Goal: Transaction & Acquisition: Purchase product/service

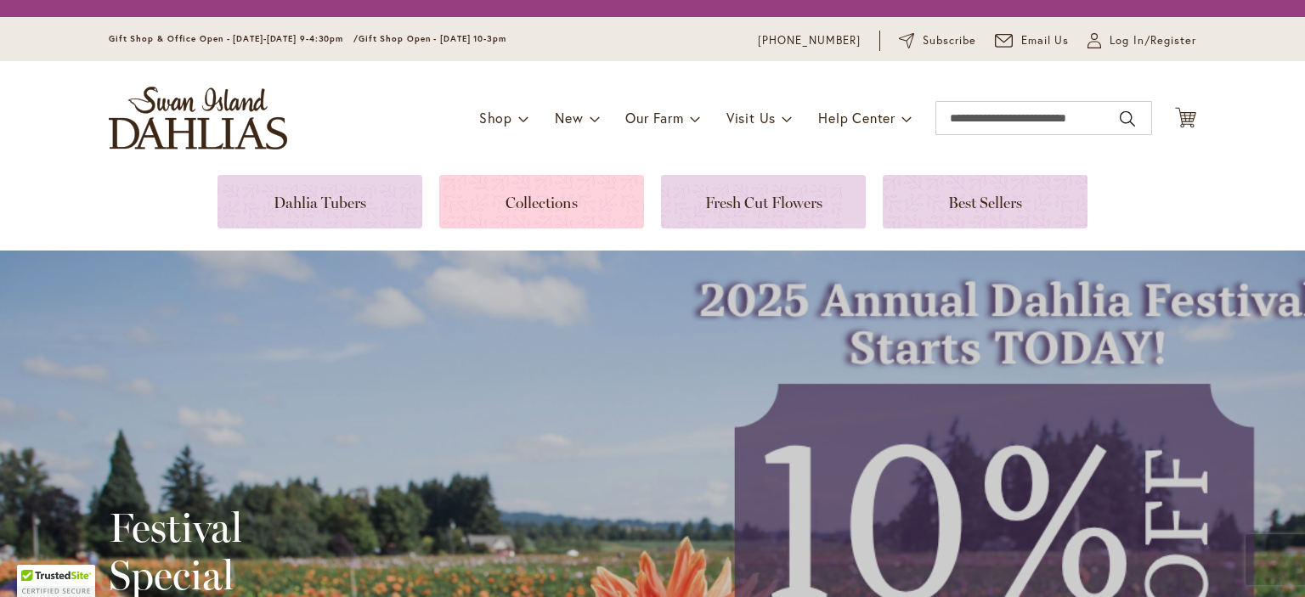
click at [566, 200] on link at bounding box center [541, 202] width 205 height 54
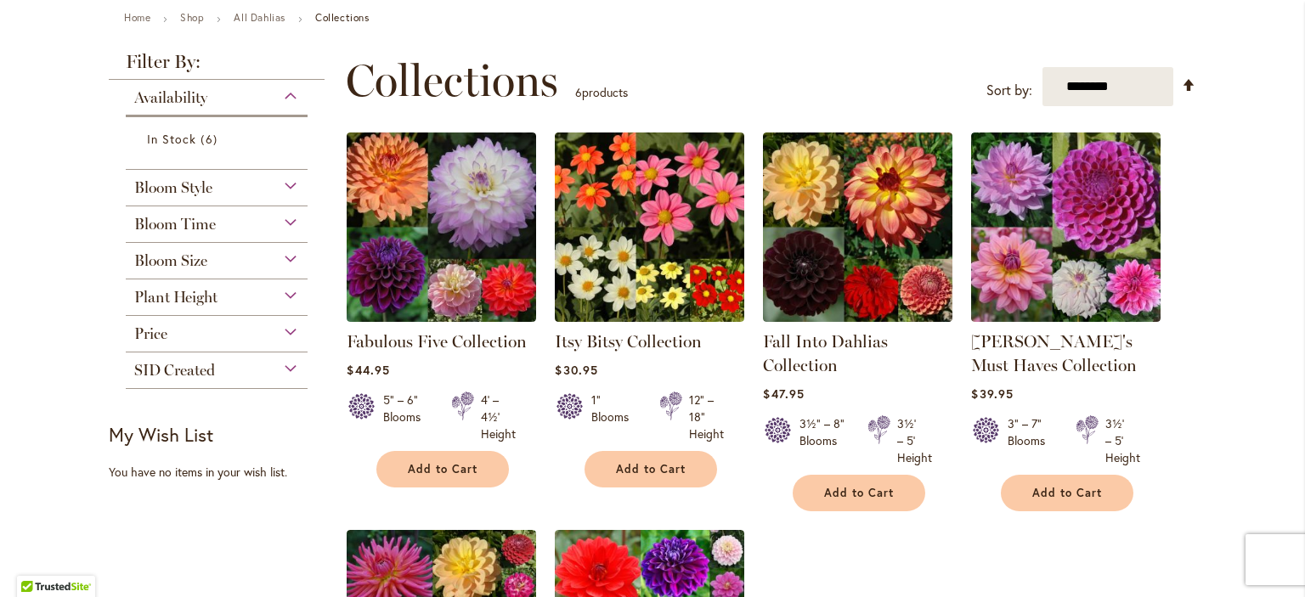
scroll to position [197, 0]
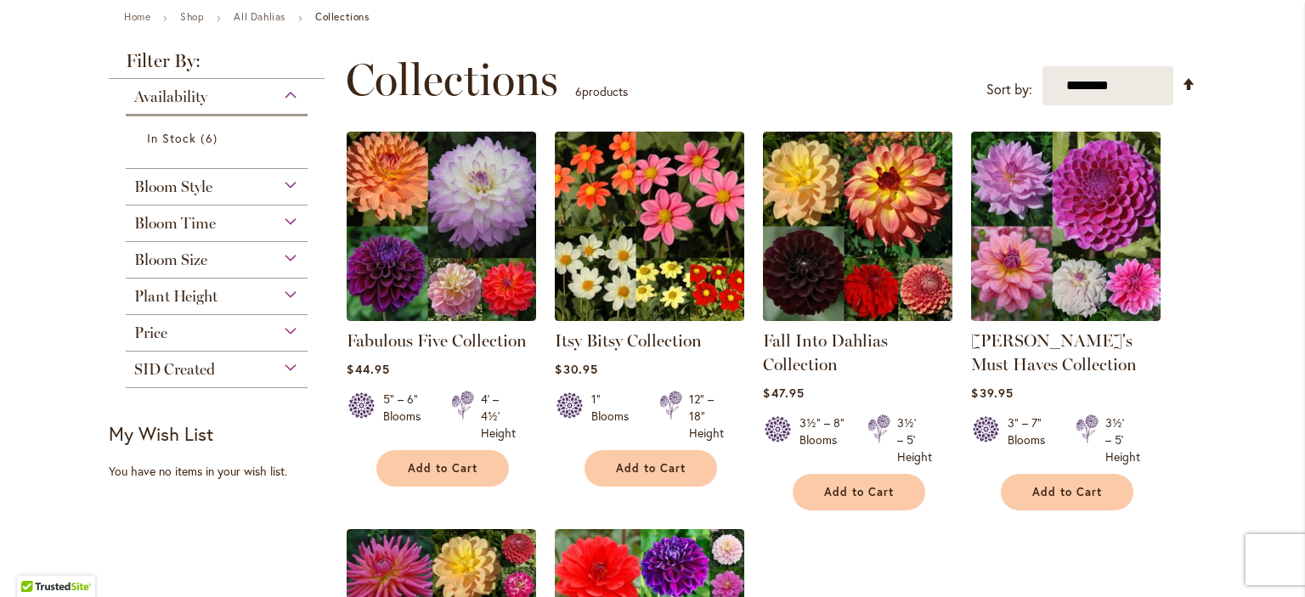
click at [296, 196] on div "Bloom Style" at bounding box center [217, 182] width 182 height 27
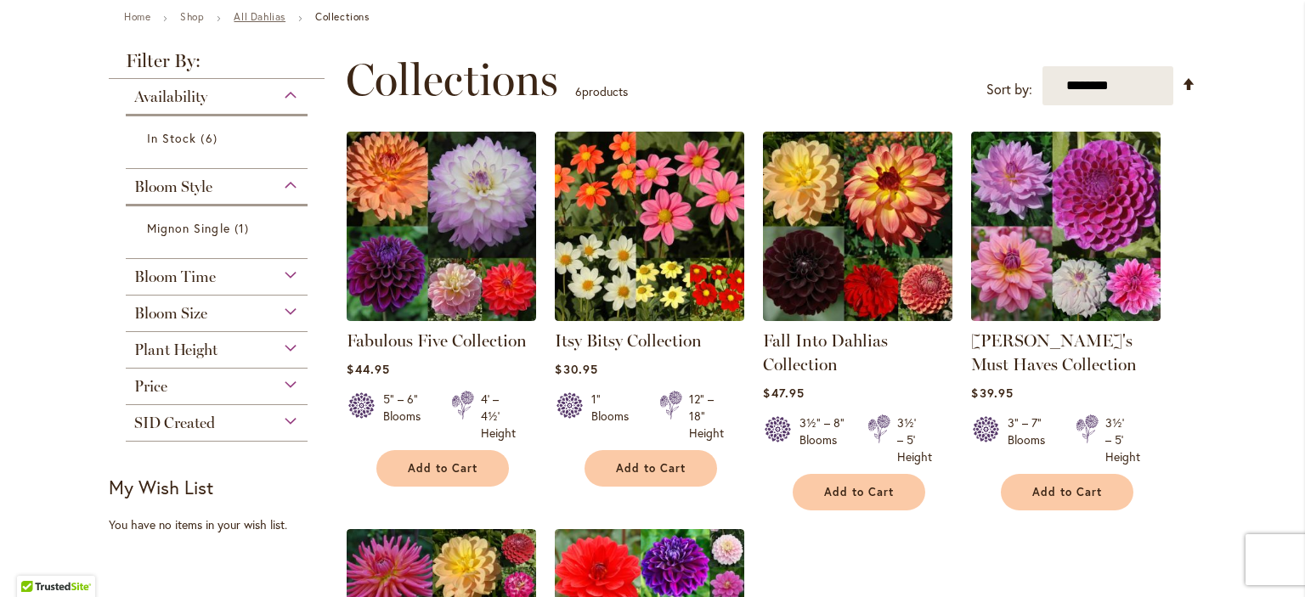
click at [285, 20] on link "All Dahlias" at bounding box center [260, 16] width 52 height 13
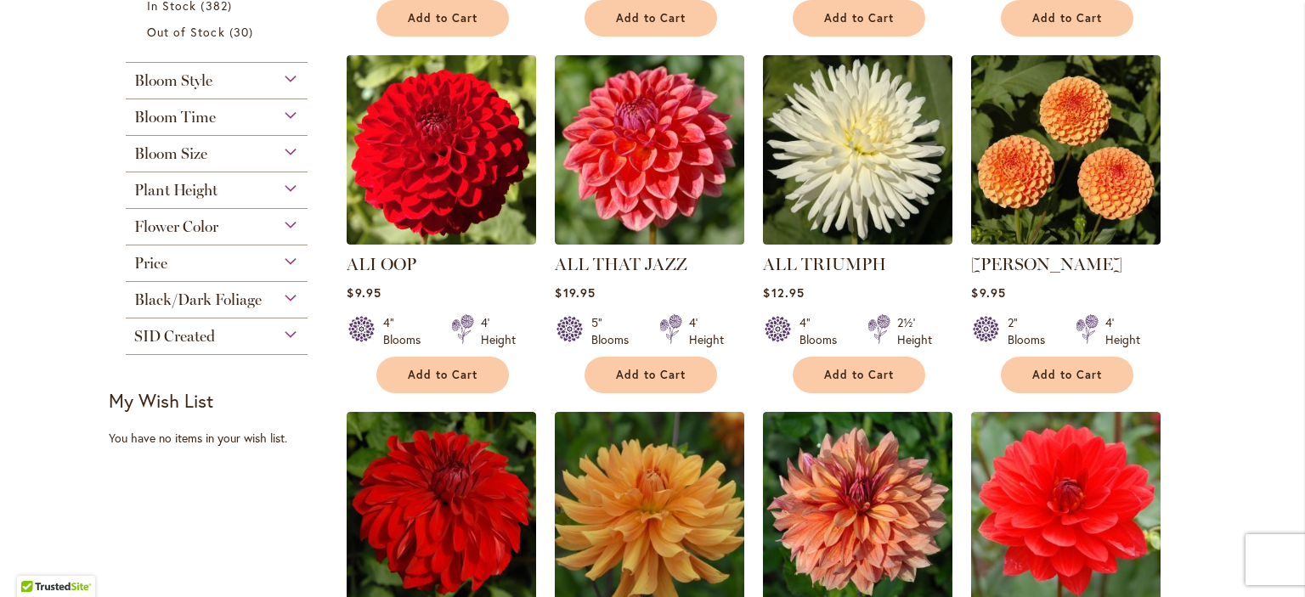
scroll to position [731, 0]
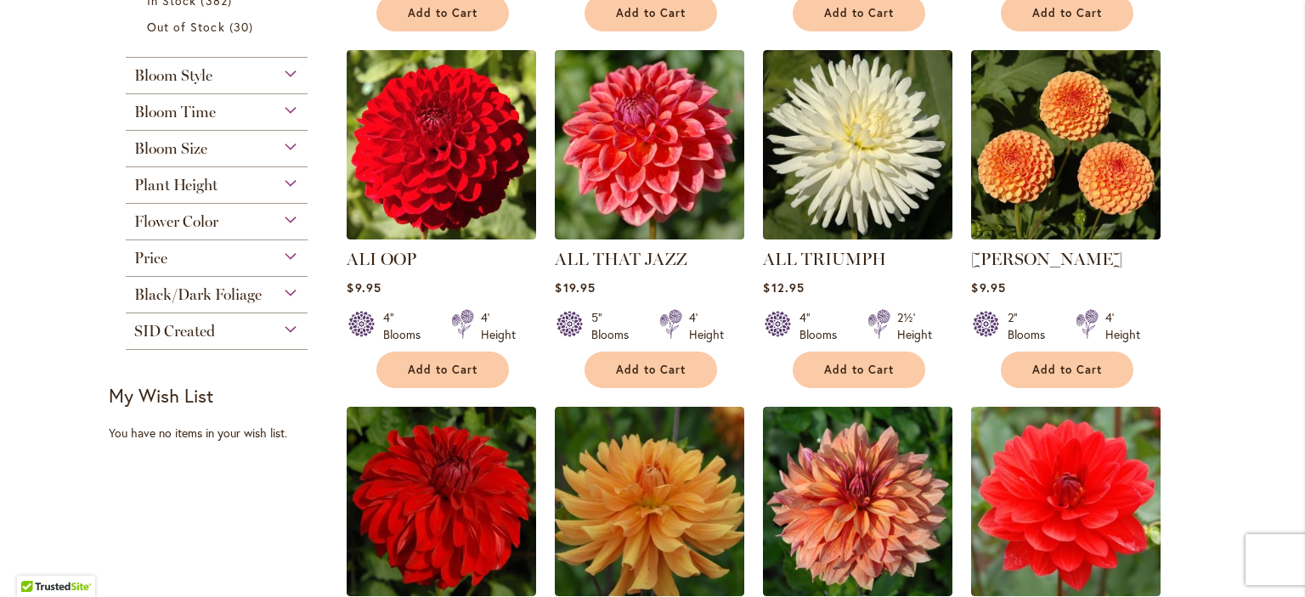
click at [271, 85] on div "Bloom Style" at bounding box center [217, 71] width 182 height 27
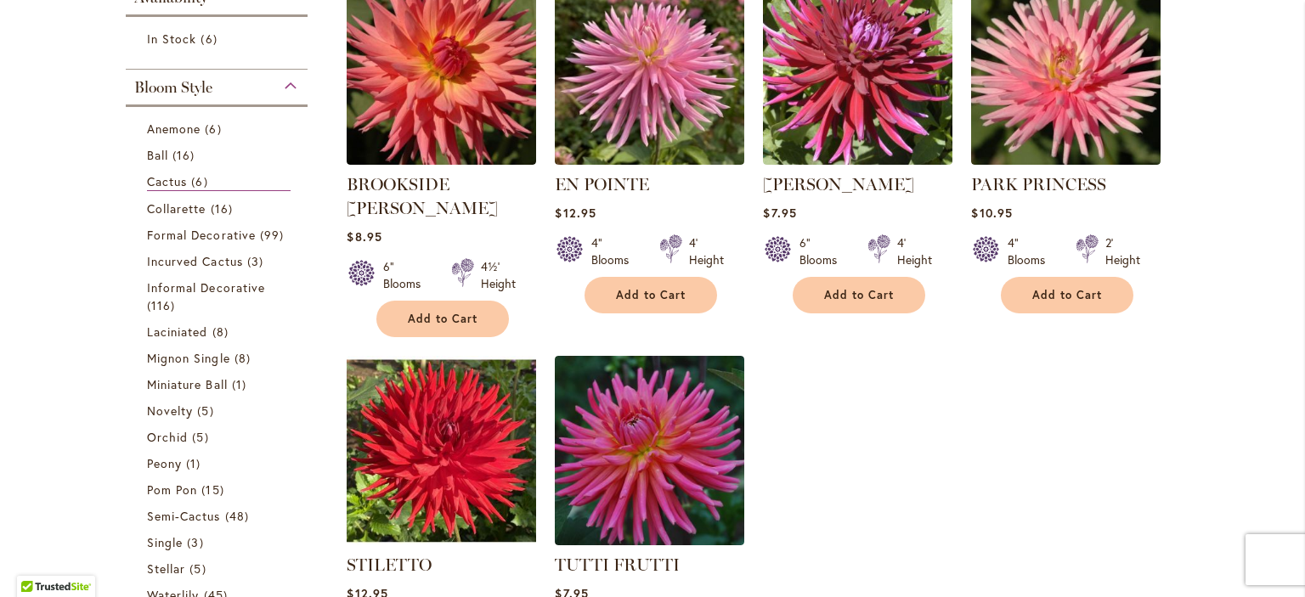
scroll to position [460, 0]
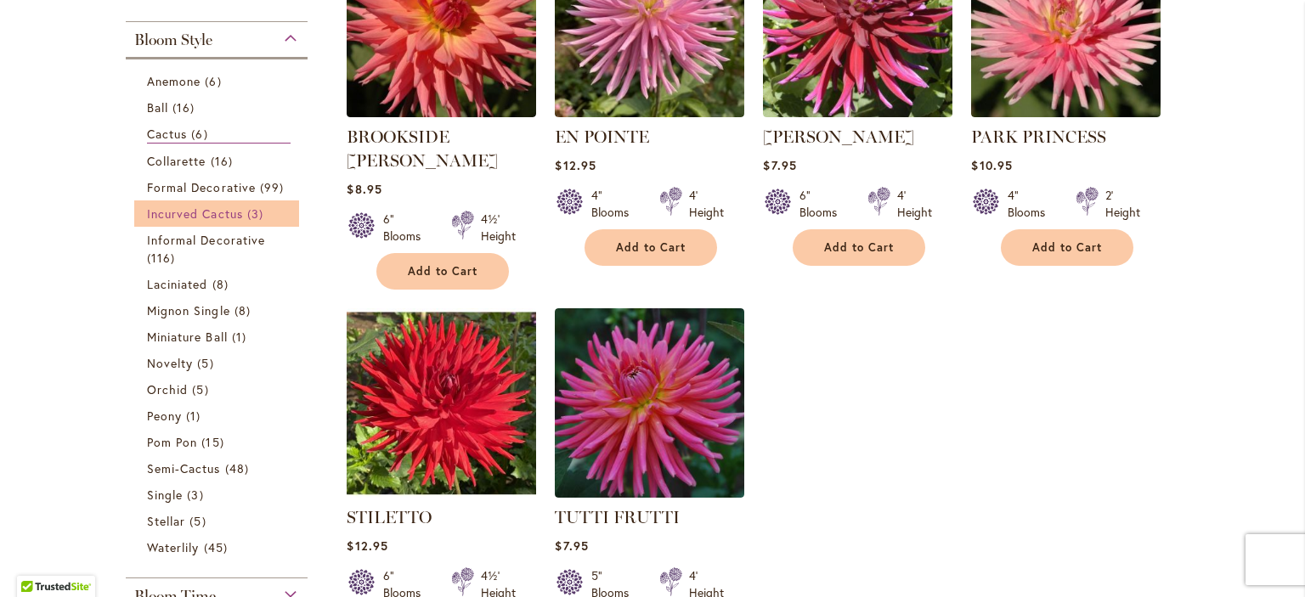
click at [225, 222] on span "Incurved Cactus" at bounding box center [195, 214] width 96 height 16
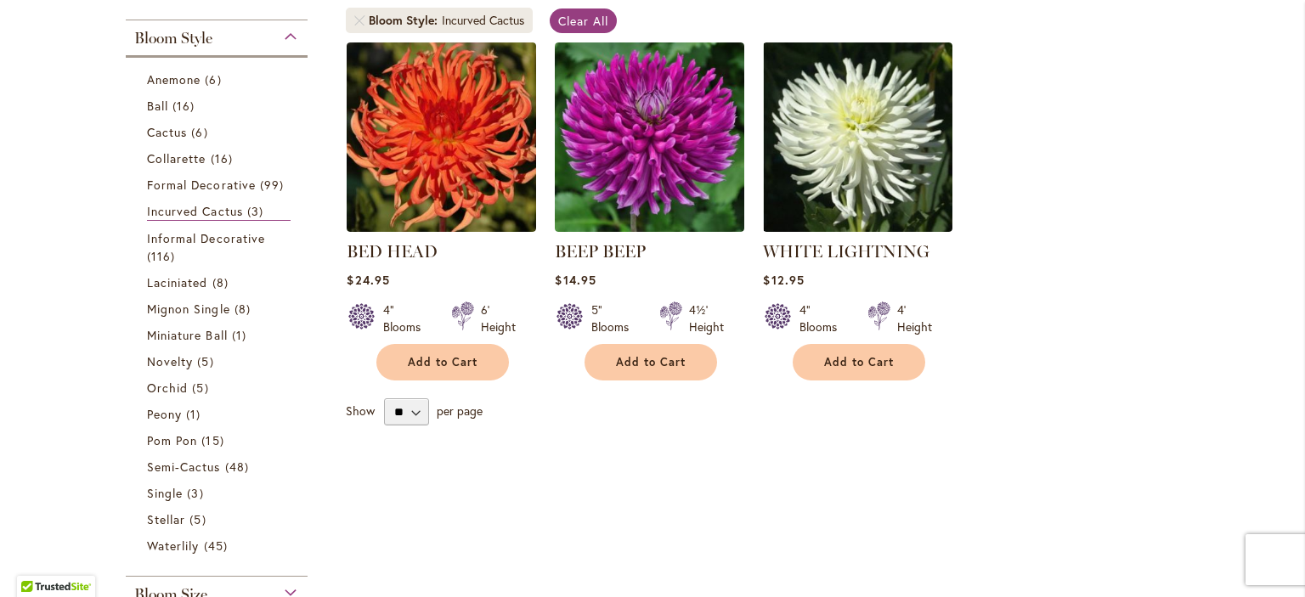
scroll to position [342, 0]
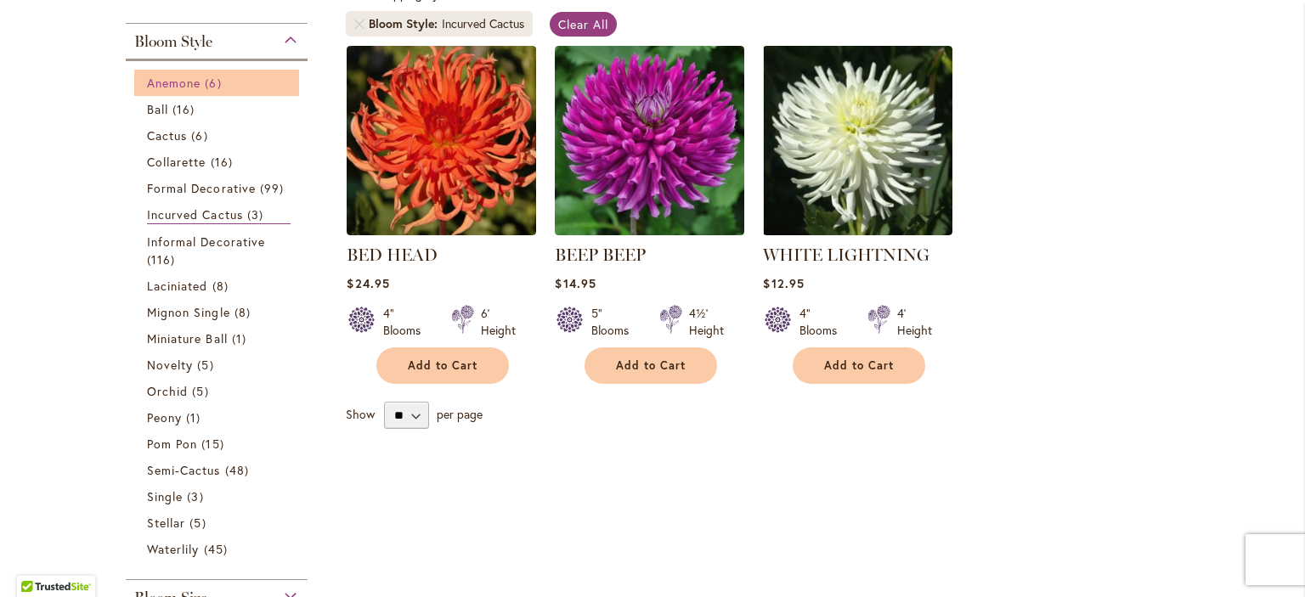
click at [180, 91] on span "Anemone" at bounding box center [174, 83] width 54 height 16
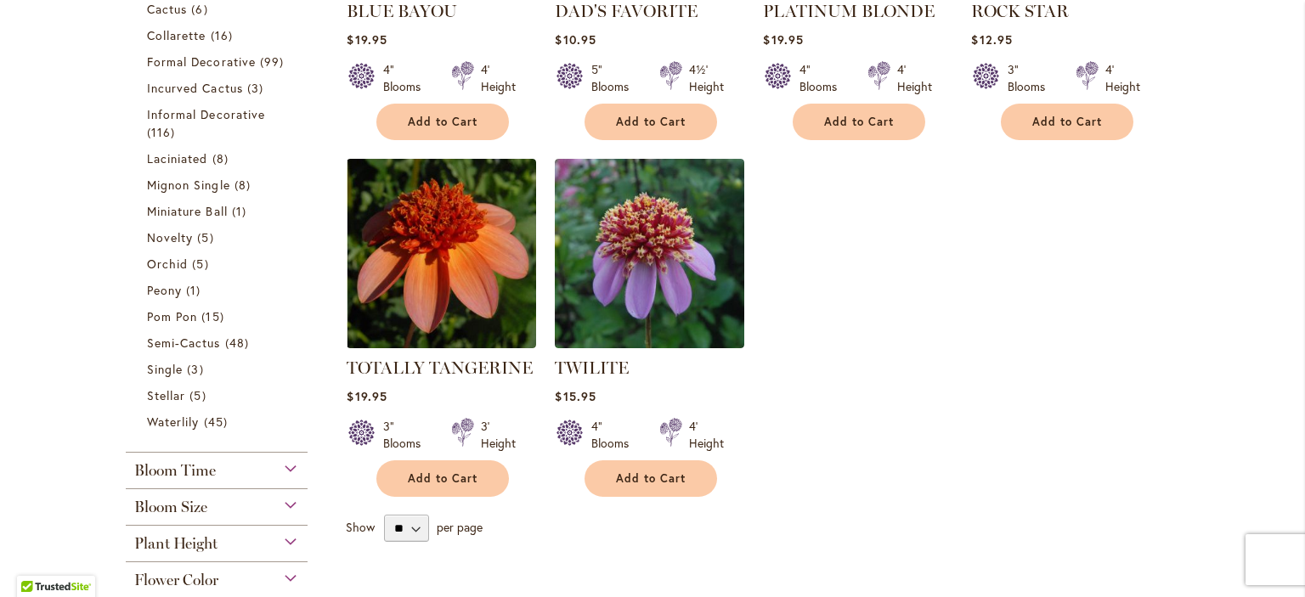
scroll to position [596, 0]
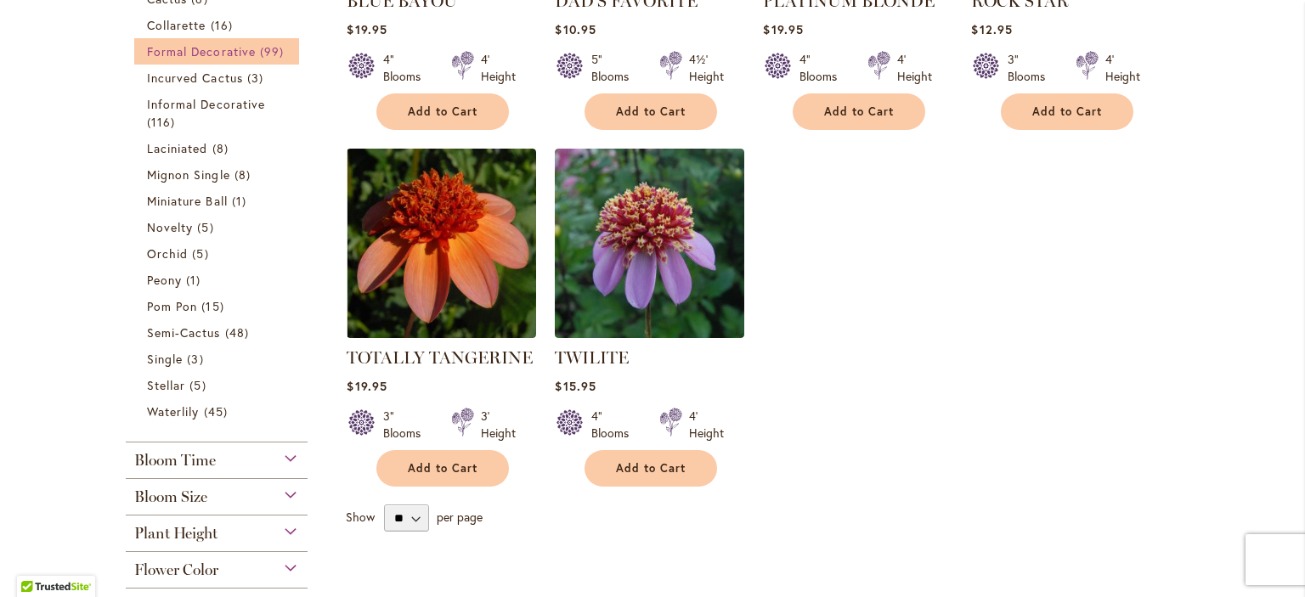
click at [156, 60] on link "Formal Decorative 99 items" at bounding box center [219, 51] width 144 height 18
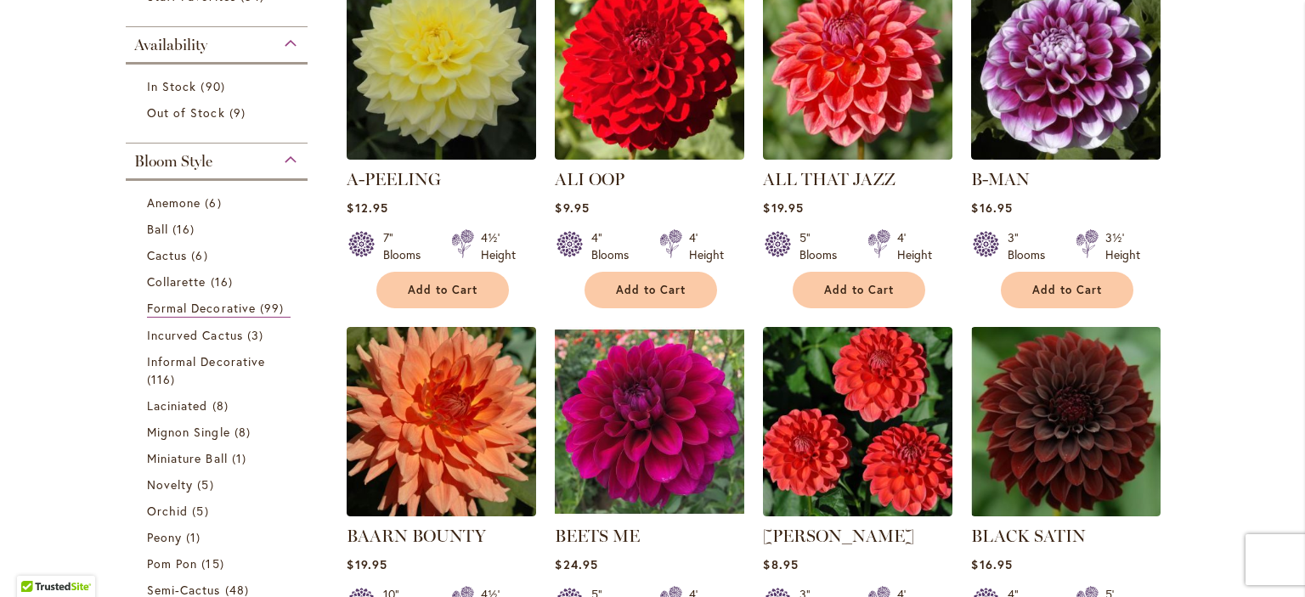
scroll to position [470, 0]
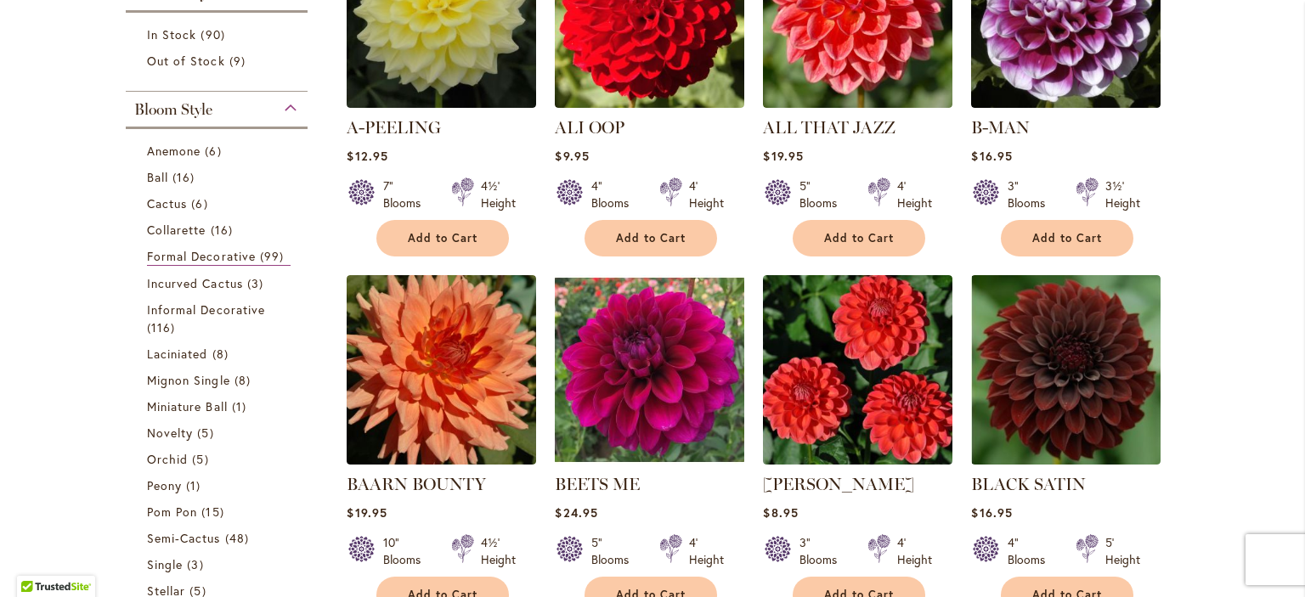
click at [265, 119] on div "Bloom Style" at bounding box center [217, 105] width 182 height 27
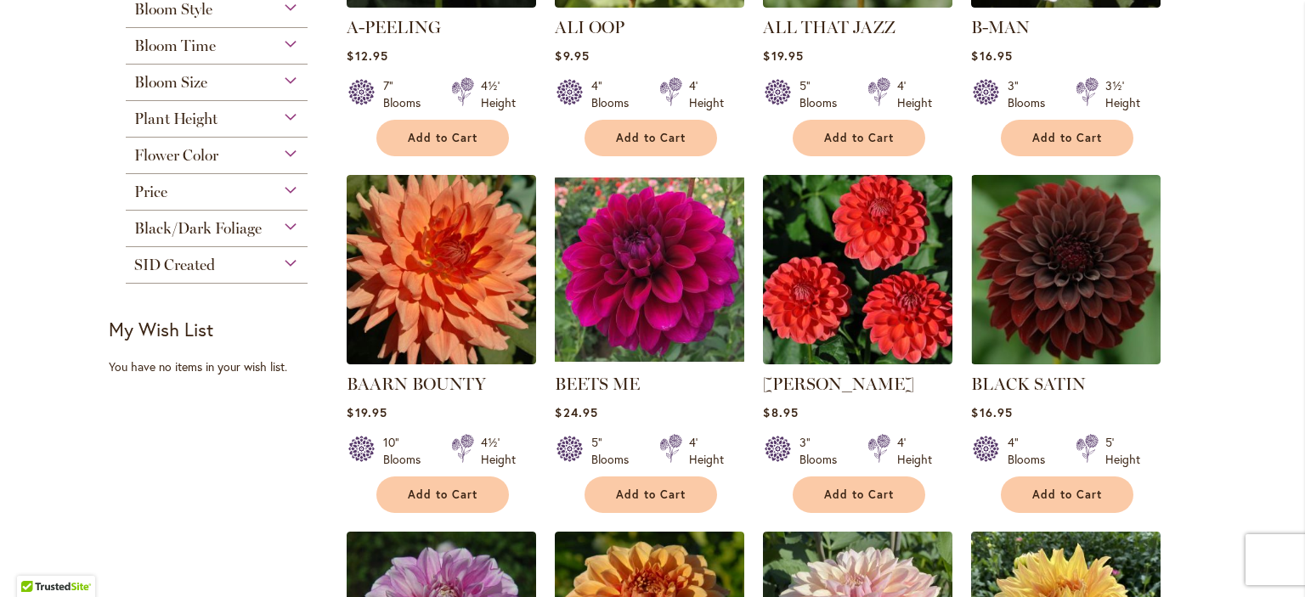
scroll to position [582, 0]
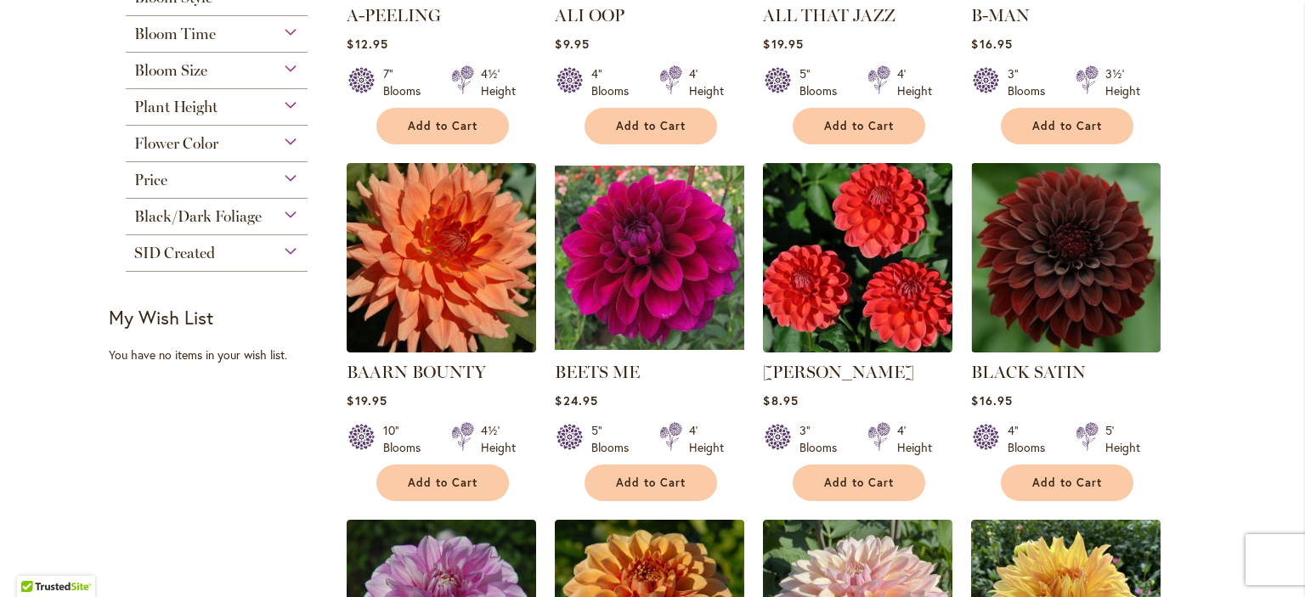
click at [279, 80] on div "Bloom Size" at bounding box center [217, 66] width 182 height 27
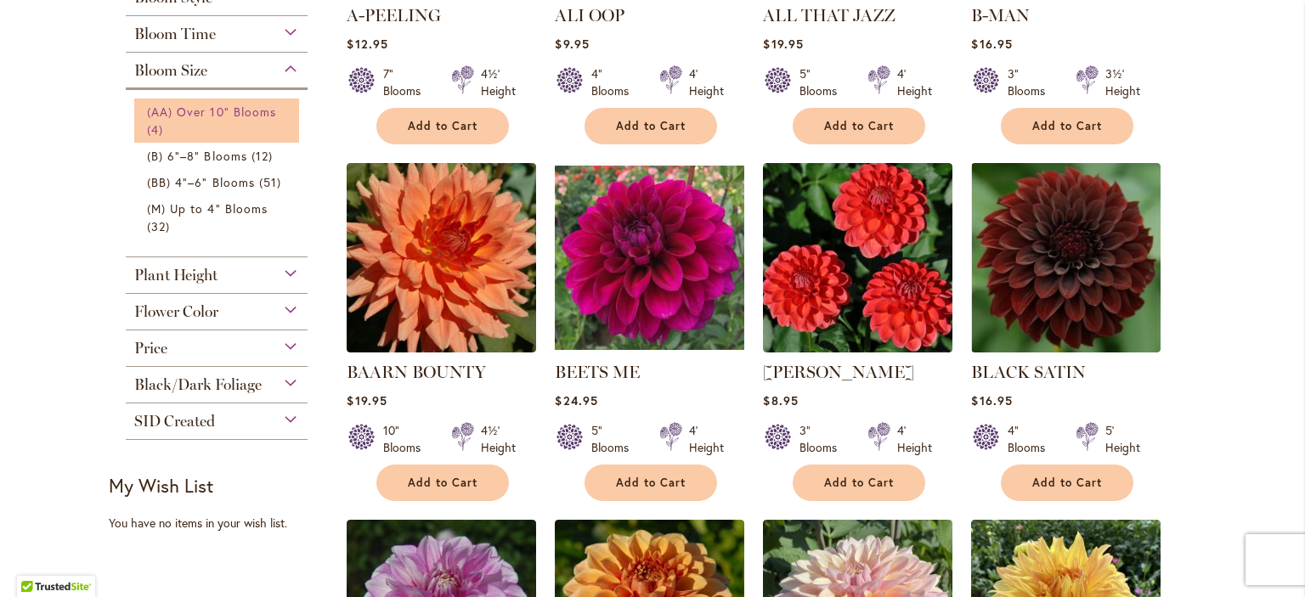
click at [156, 120] on span "(AA) Over 10" Blooms" at bounding box center [211, 112] width 129 height 16
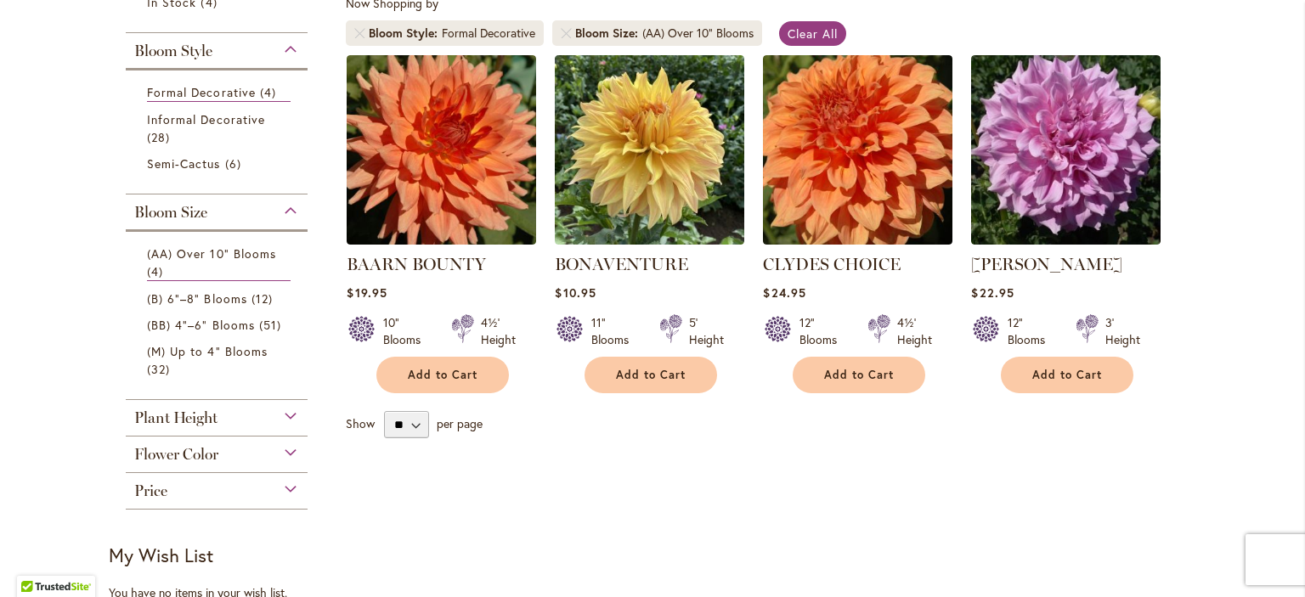
scroll to position [332, 0]
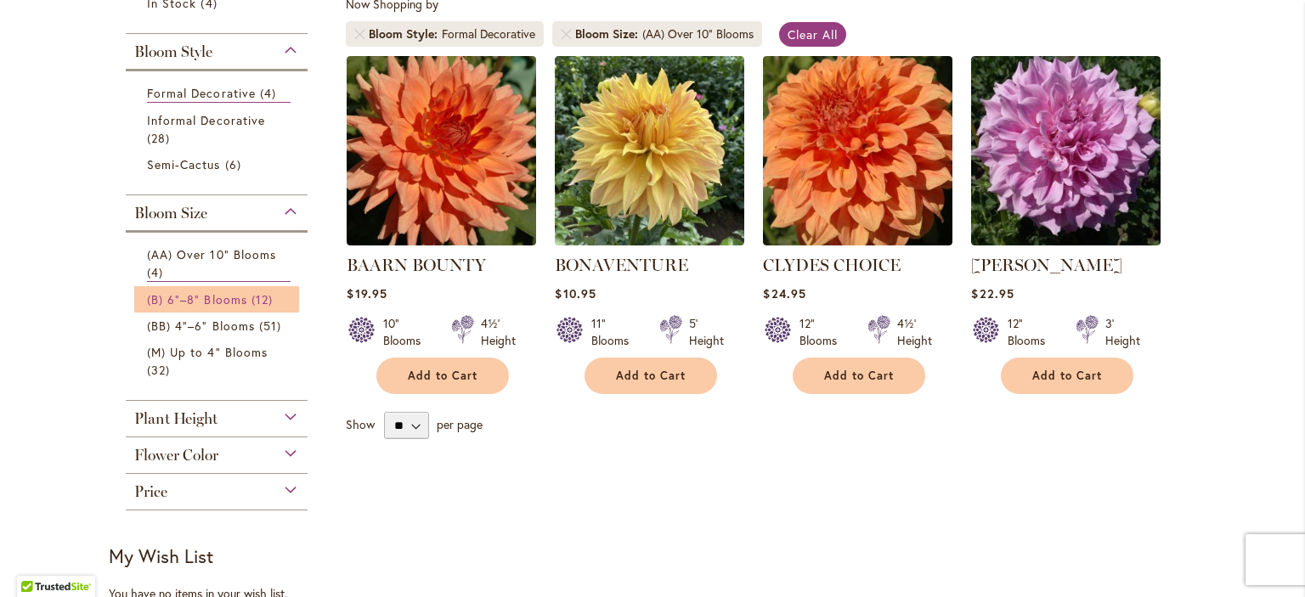
click at [149, 308] on span "(B) 6"–8" Blooms" at bounding box center [197, 299] width 100 height 16
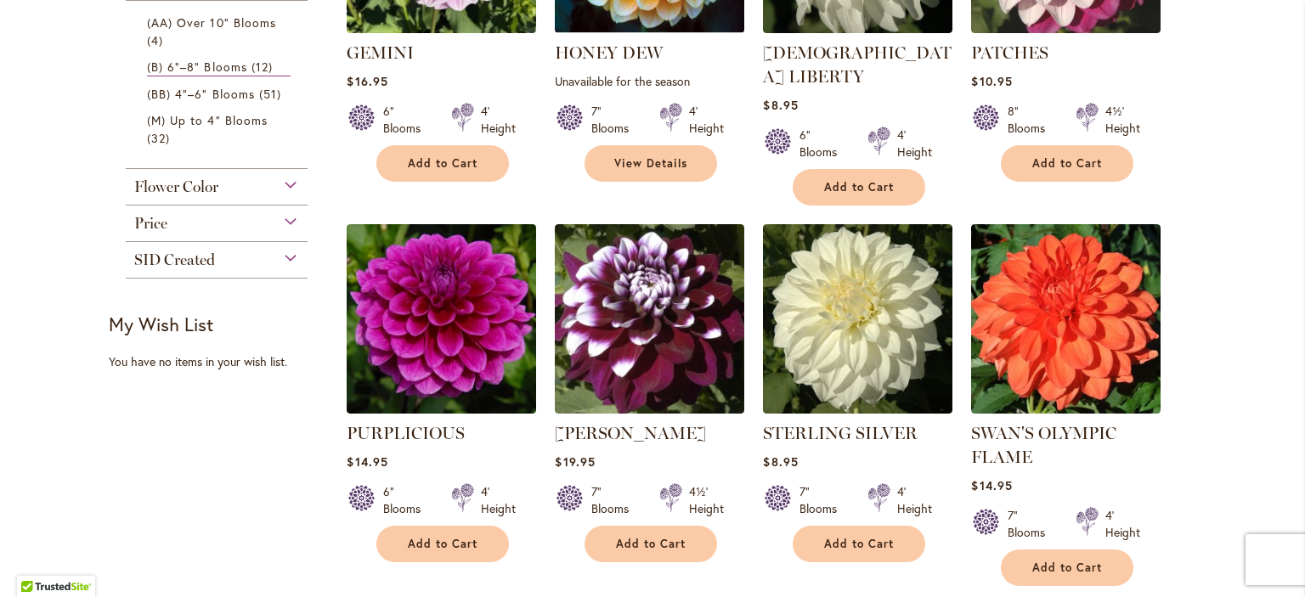
scroll to position [827, 0]
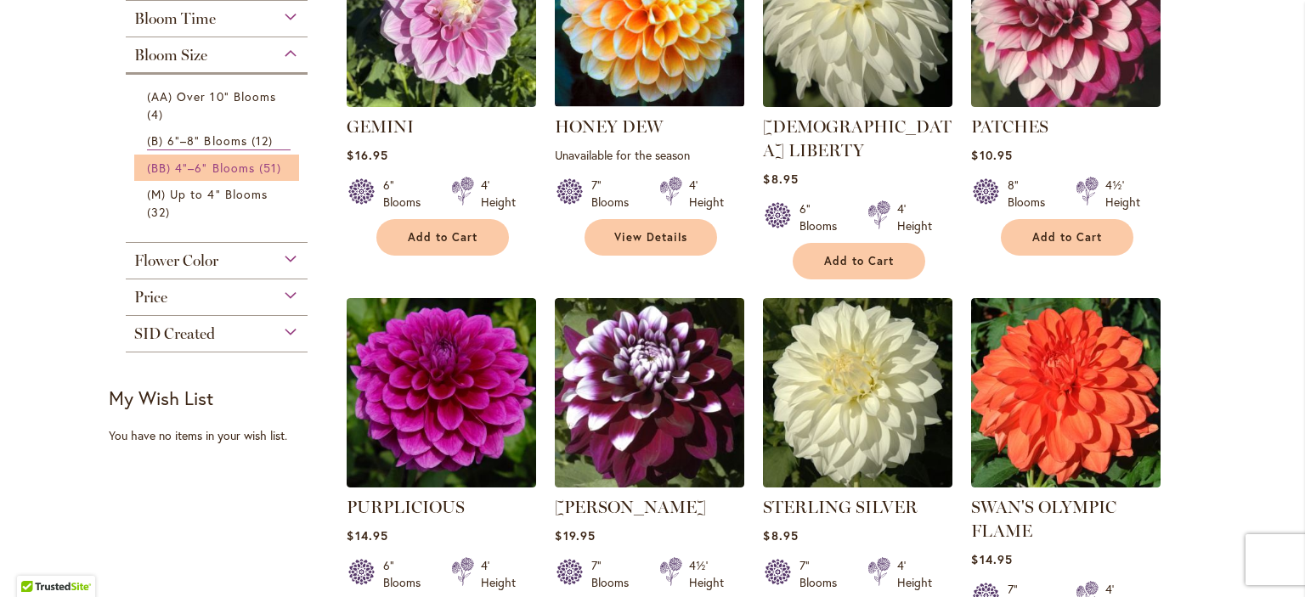
click at [178, 176] on span "(BB) 4"–6" Blooms" at bounding box center [201, 168] width 108 height 16
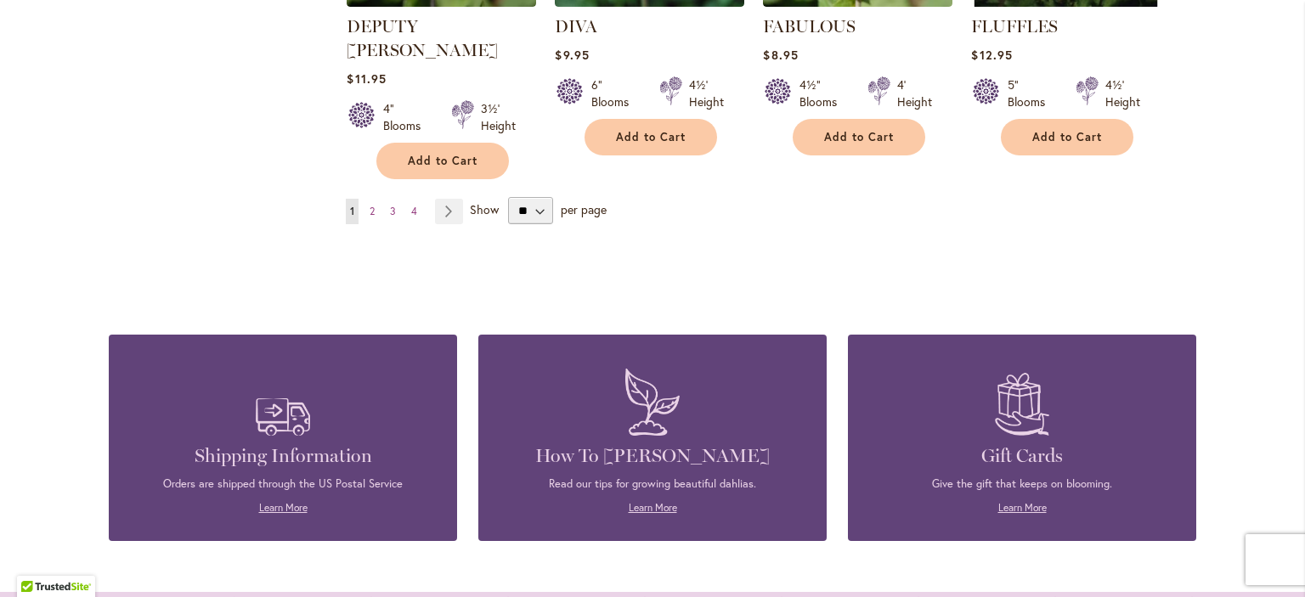
scroll to position [1665, 0]
click at [374, 217] on span "2" at bounding box center [372, 211] width 5 height 13
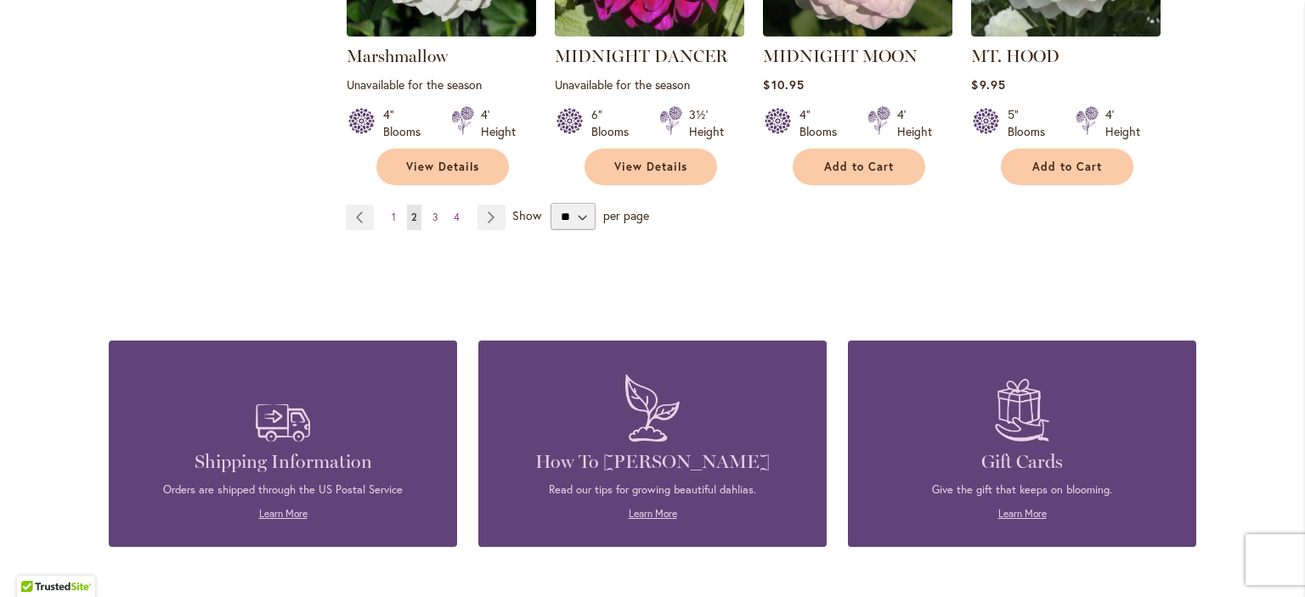
scroll to position [1702, 0]
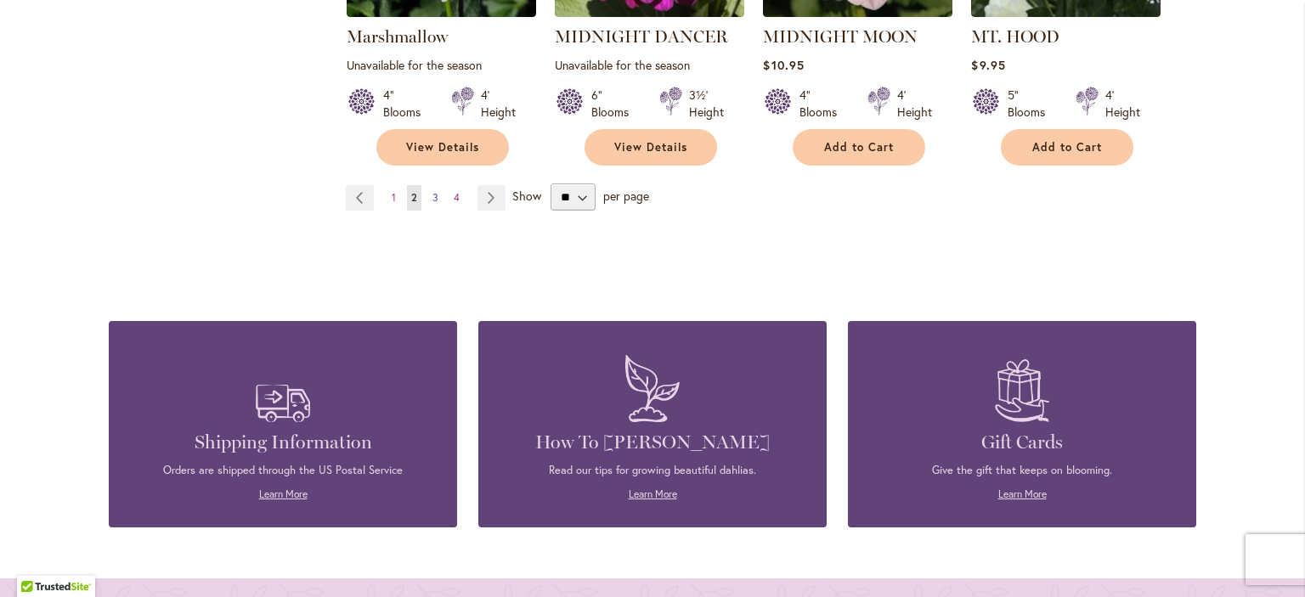
click at [429, 211] on link "Page 3" at bounding box center [435, 197] width 14 height 25
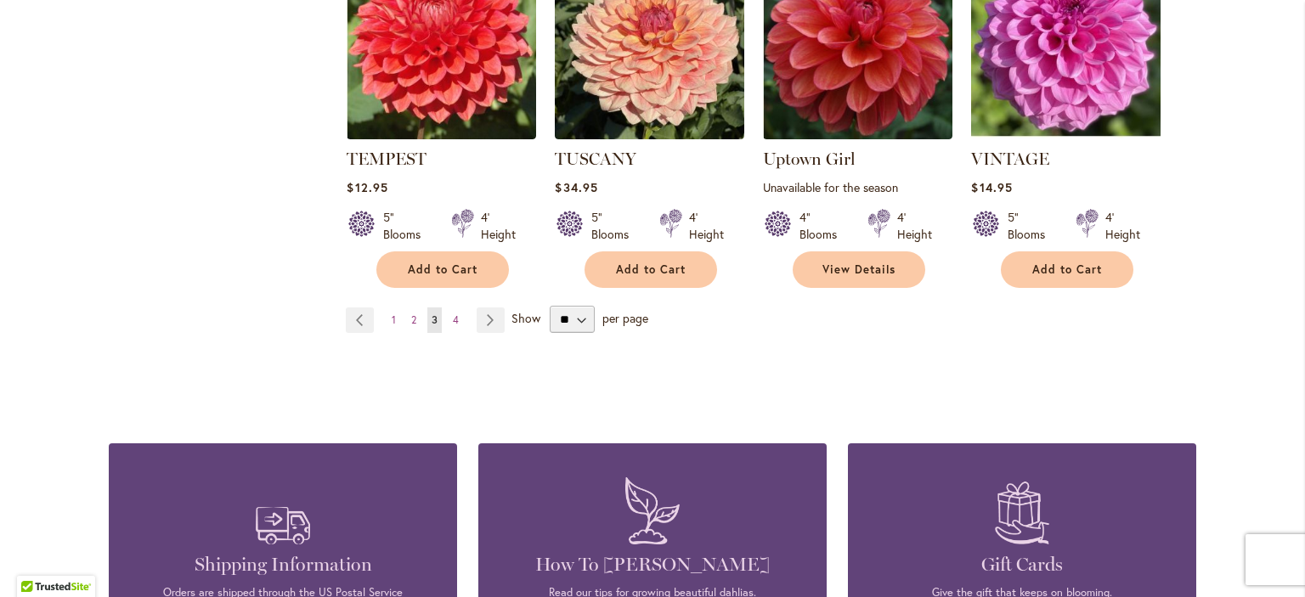
scroll to position [1571, 0]
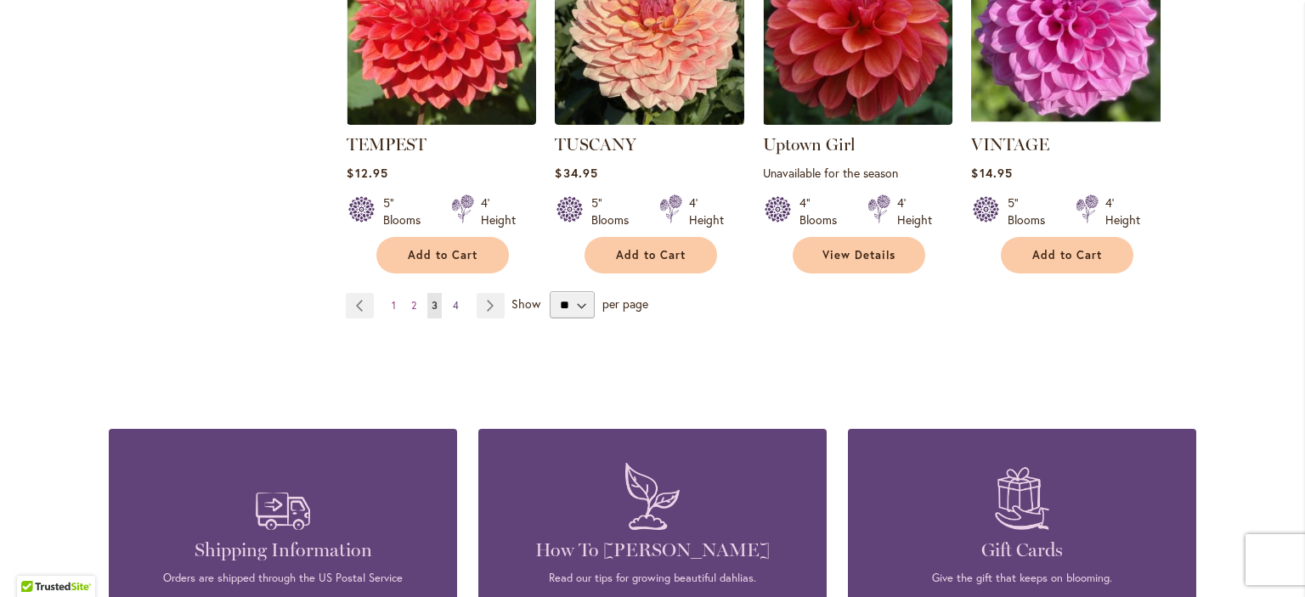
click at [457, 312] on span "4" at bounding box center [456, 305] width 6 height 13
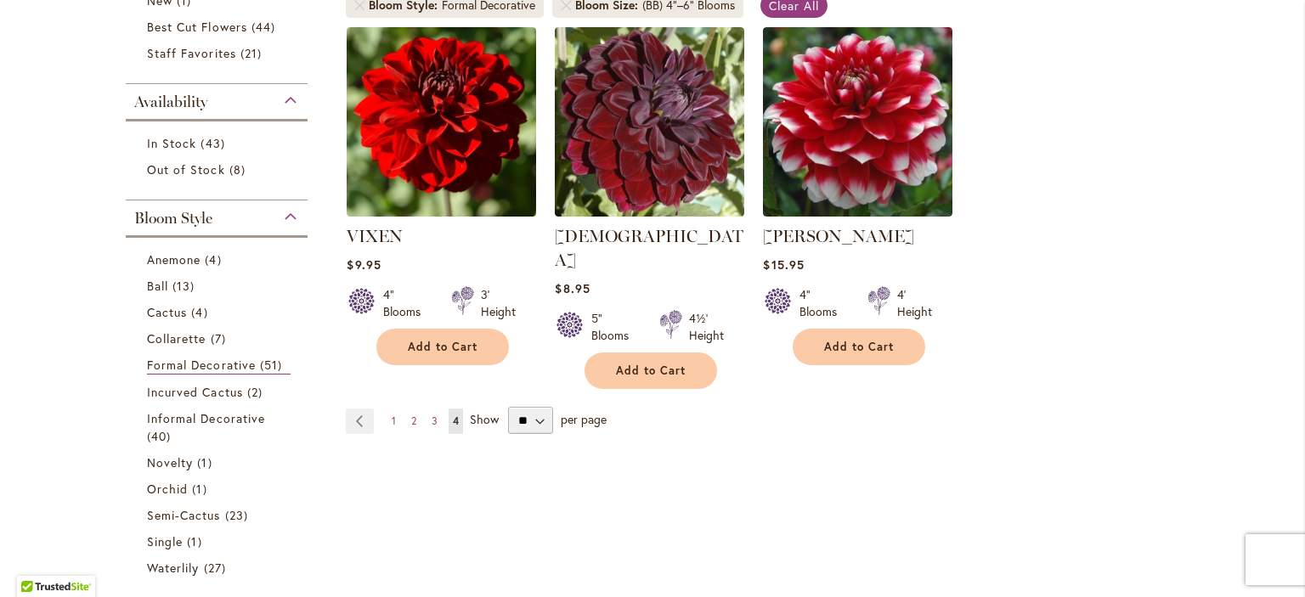
scroll to position [364, 0]
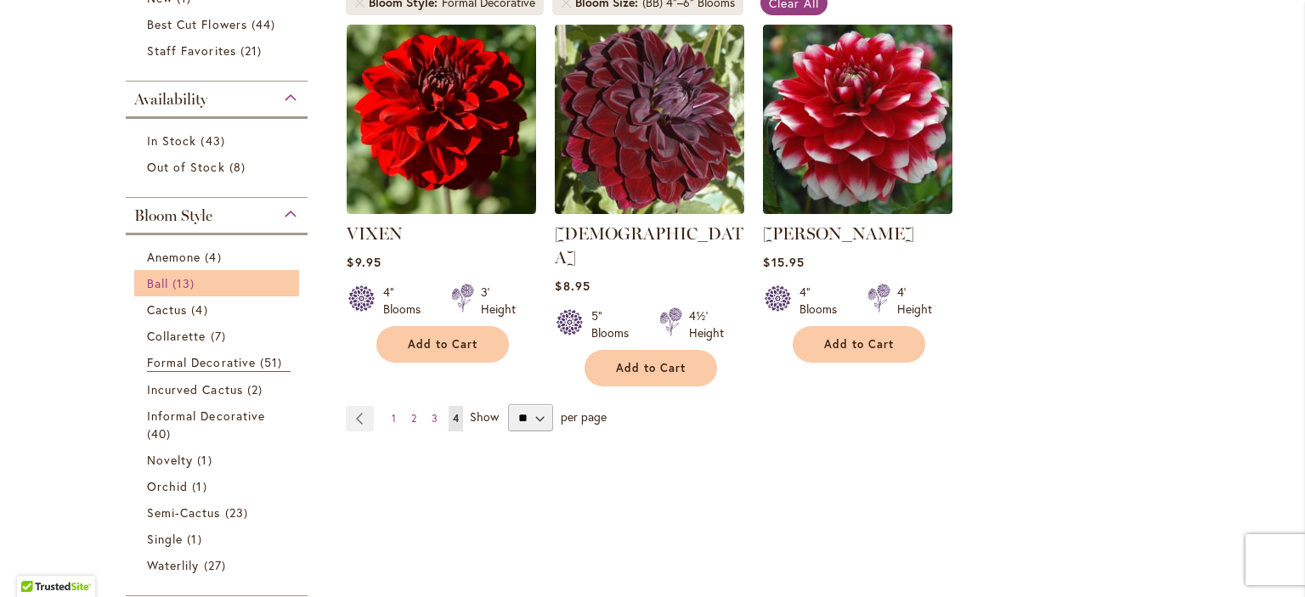
click at [147, 291] on span "Ball" at bounding box center [157, 283] width 21 height 16
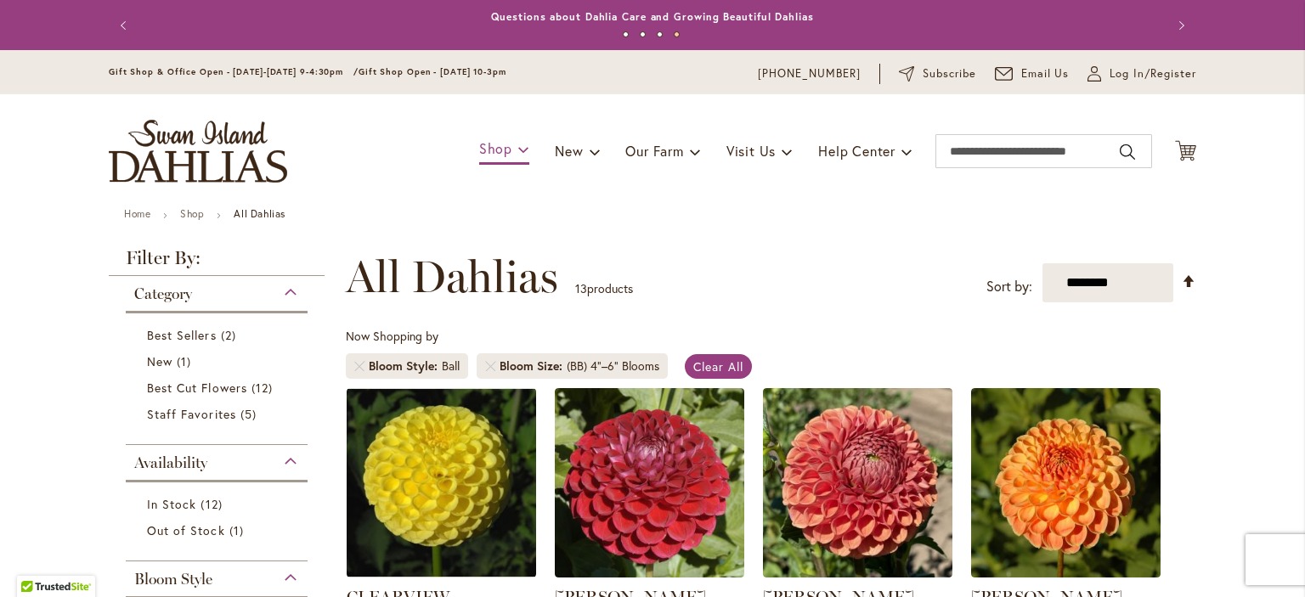
click at [490, 164] on link "Shop" at bounding box center [504, 150] width 50 height 30
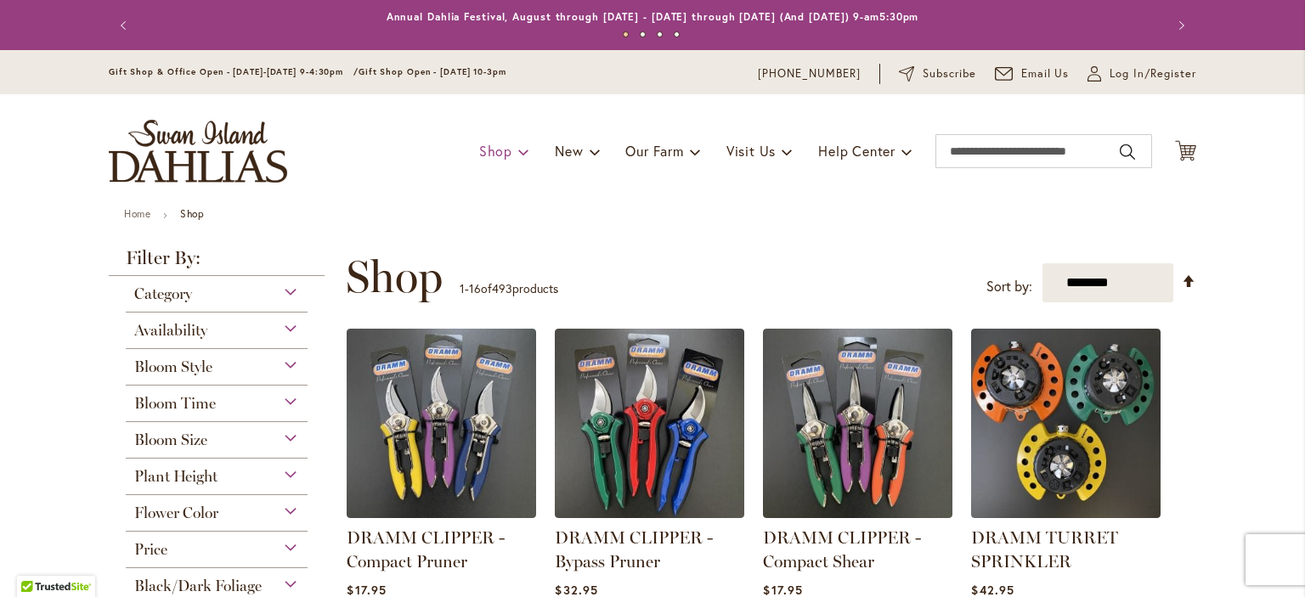
click at [486, 160] on span "Shop" at bounding box center [495, 151] width 33 height 18
click at [169, 296] on span "Category" at bounding box center [163, 294] width 58 height 19
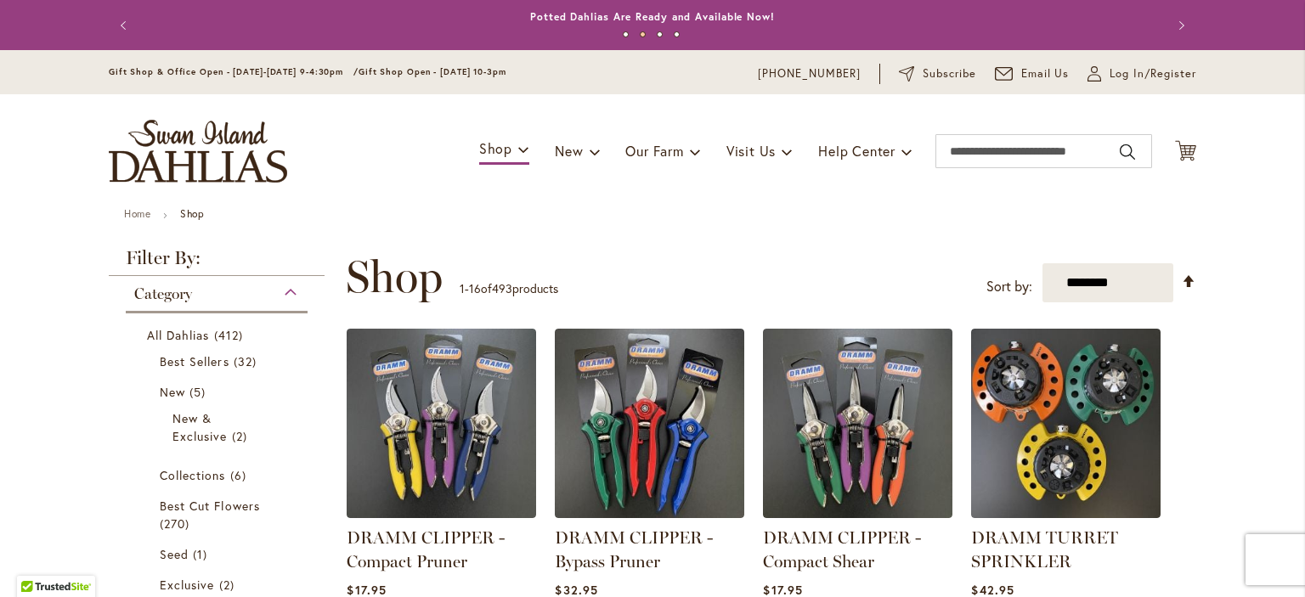
click at [274, 299] on div "Category" at bounding box center [217, 289] width 182 height 27
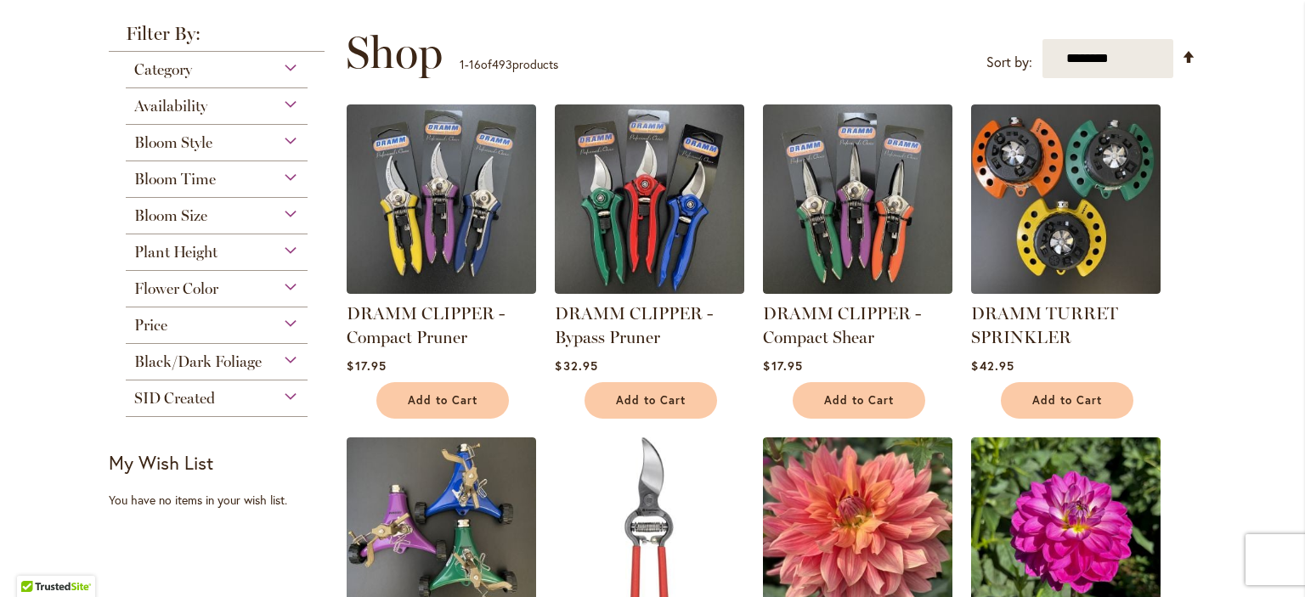
click at [287, 139] on div "Bloom Style" at bounding box center [217, 138] width 182 height 27
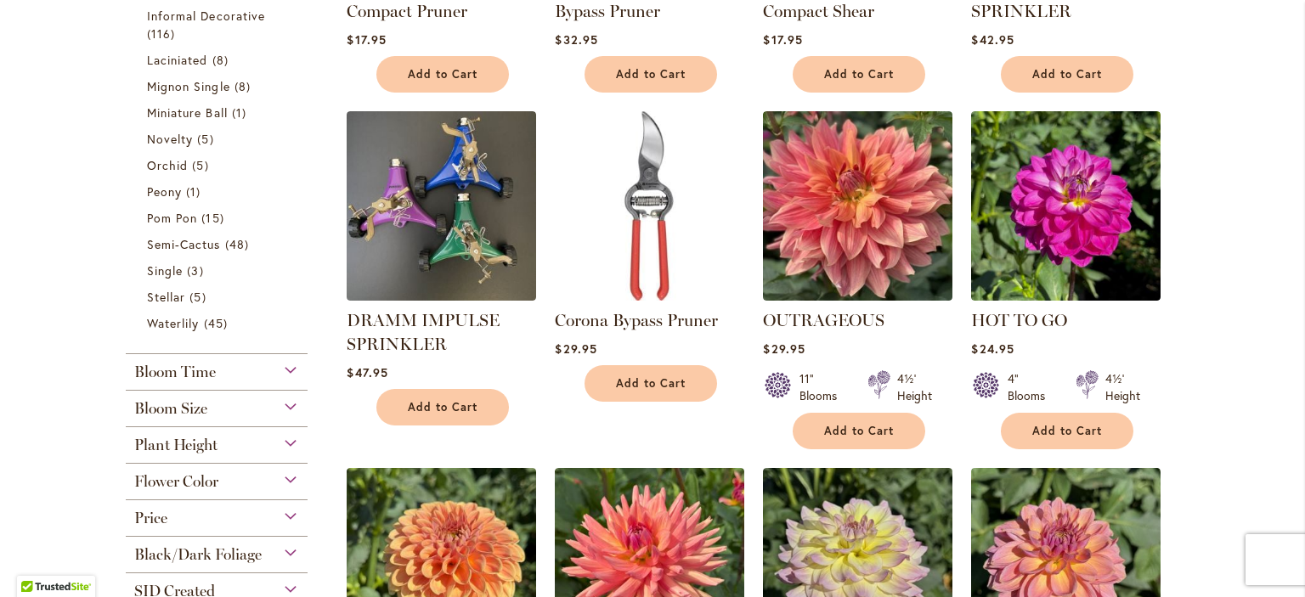
scroll to position [564, 0]
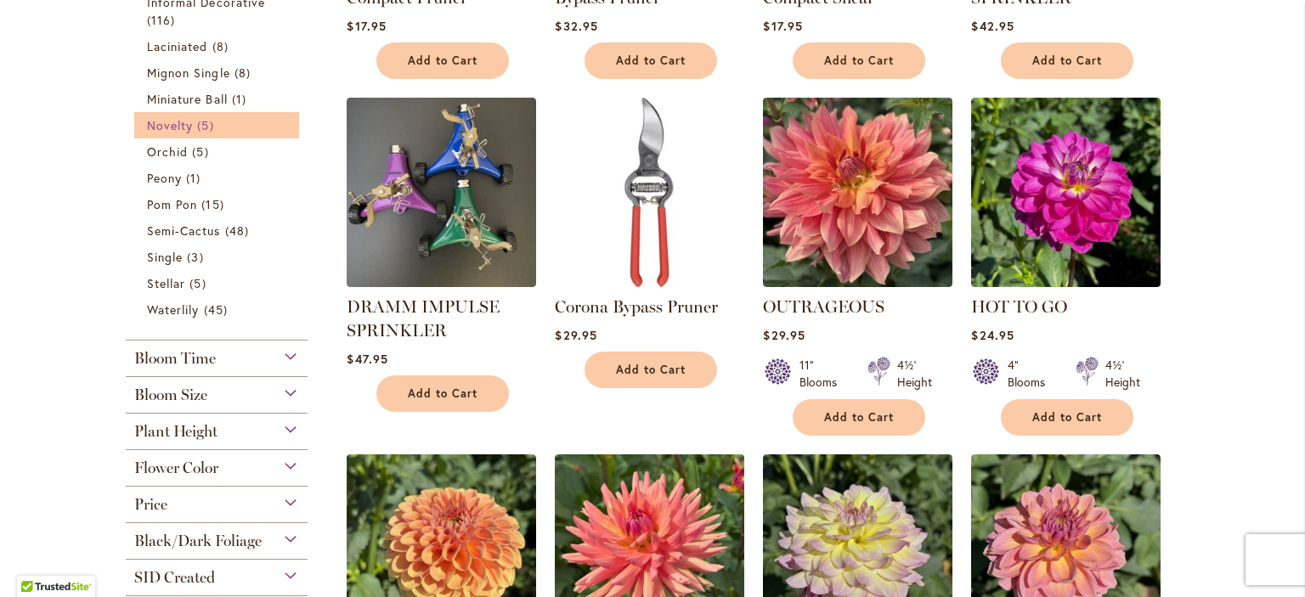
click at [149, 133] on span "Novelty" at bounding box center [170, 125] width 46 height 16
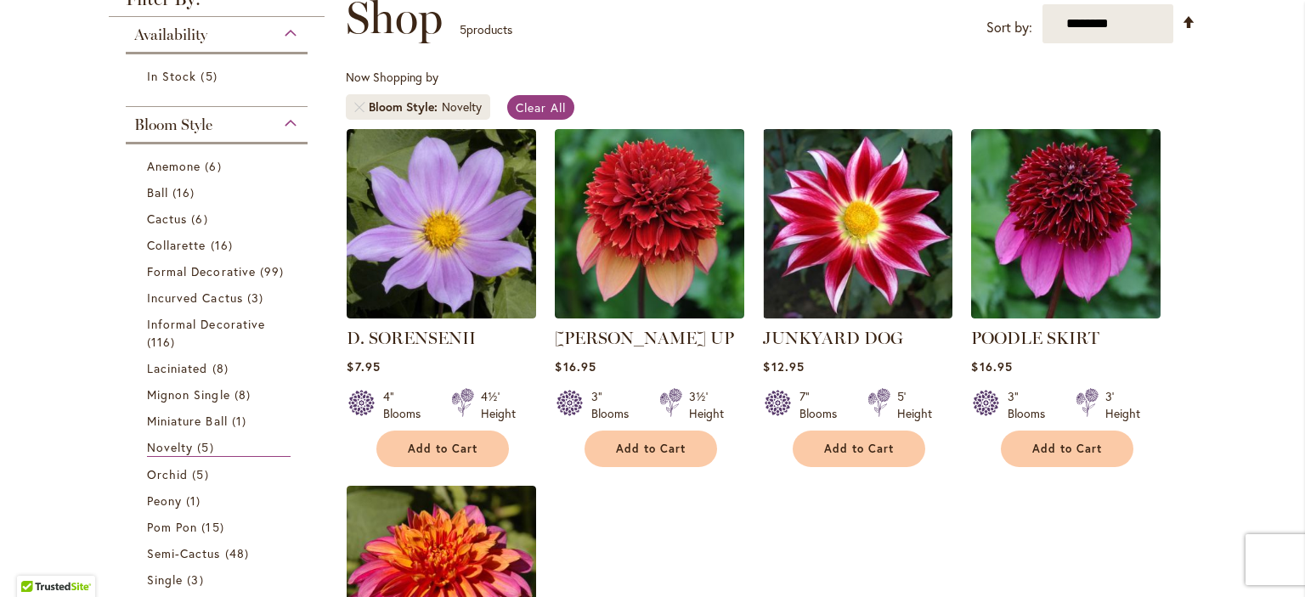
scroll to position [257, 0]
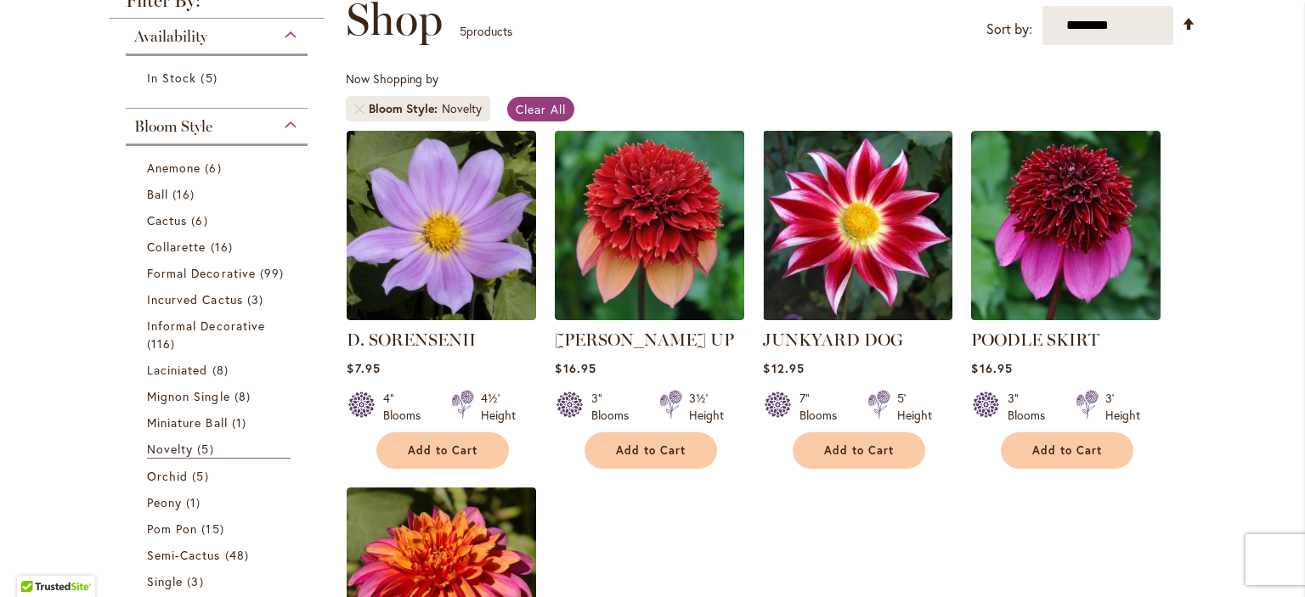
click at [290, 136] on div "Bloom Style" at bounding box center [217, 122] width 182 height 27
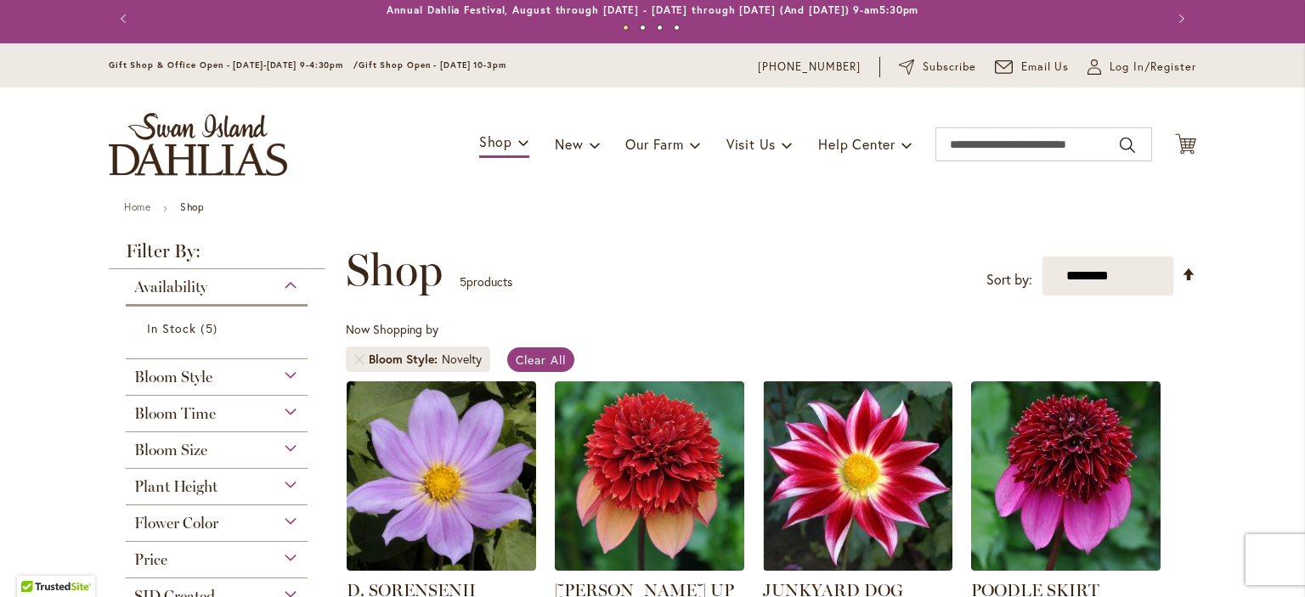
scroll to position [0, 0]
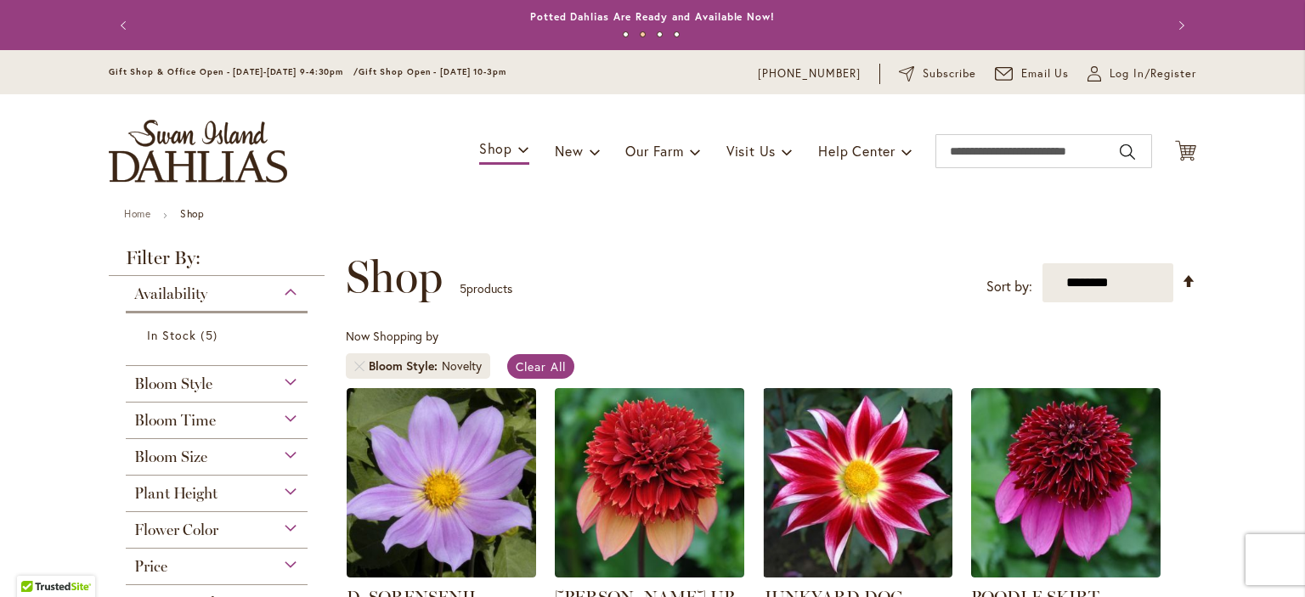
click at [283, 302] on div "Availability" at bounding box center [217, 289] width 182 height 27
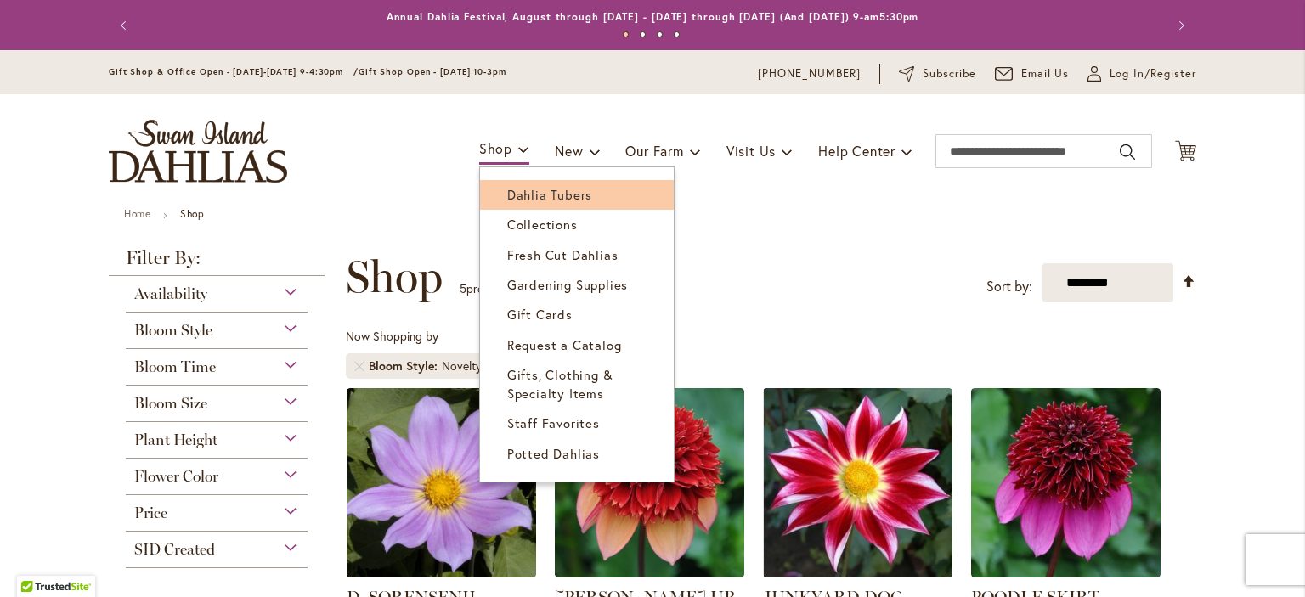
click at [646, 195] on link "Dahlia Tubers" at bounding box center [577, 195] width 194 height 30
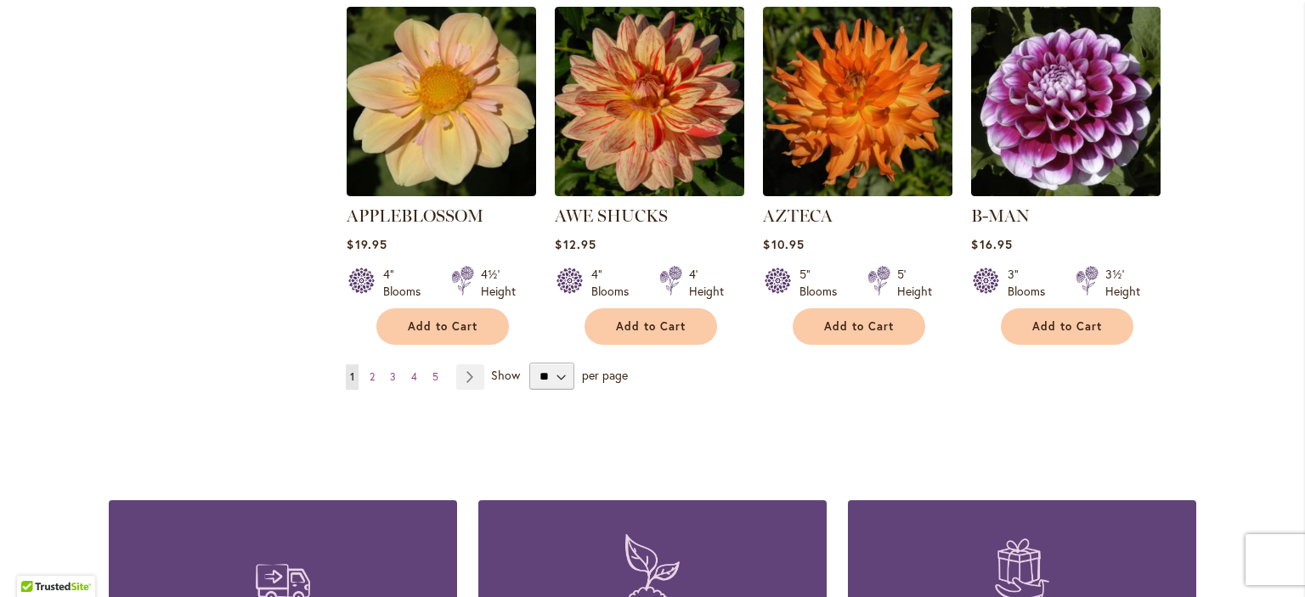
scroll to position [1512, 0]
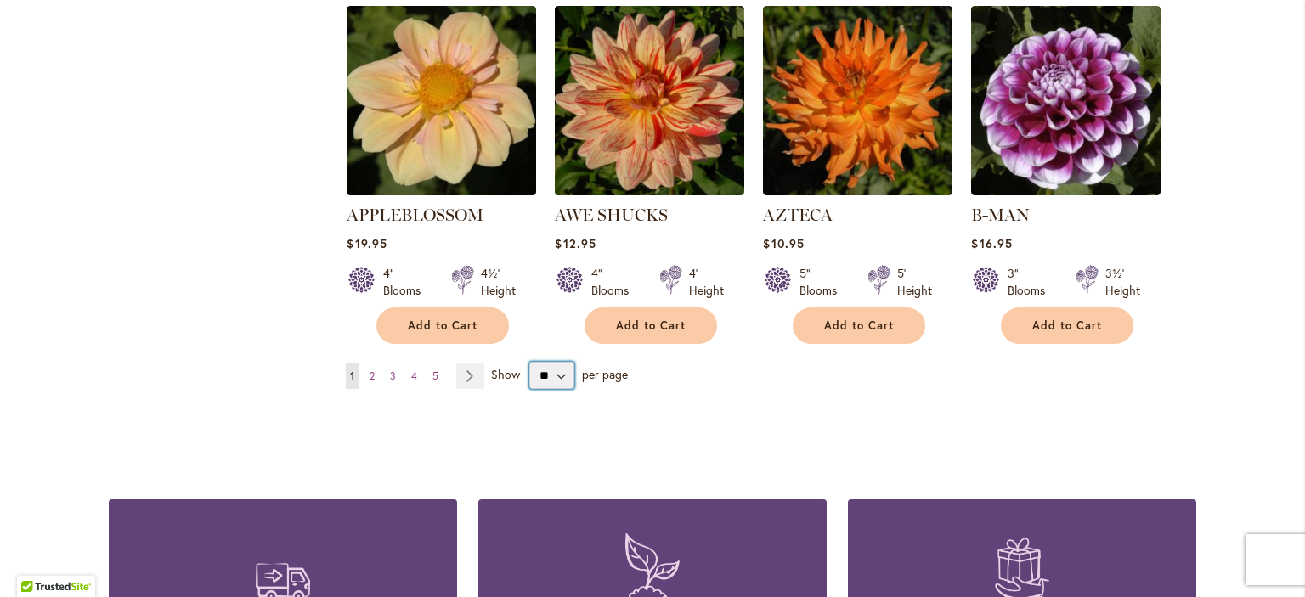
click at [574, 389] on select "** ** ** **" at bounding box center [551, 375] width 45 height 27
select select "**"
click at [551, 389] on select "** ** ** **" at bounding box center [551, 375] width 45 height 27
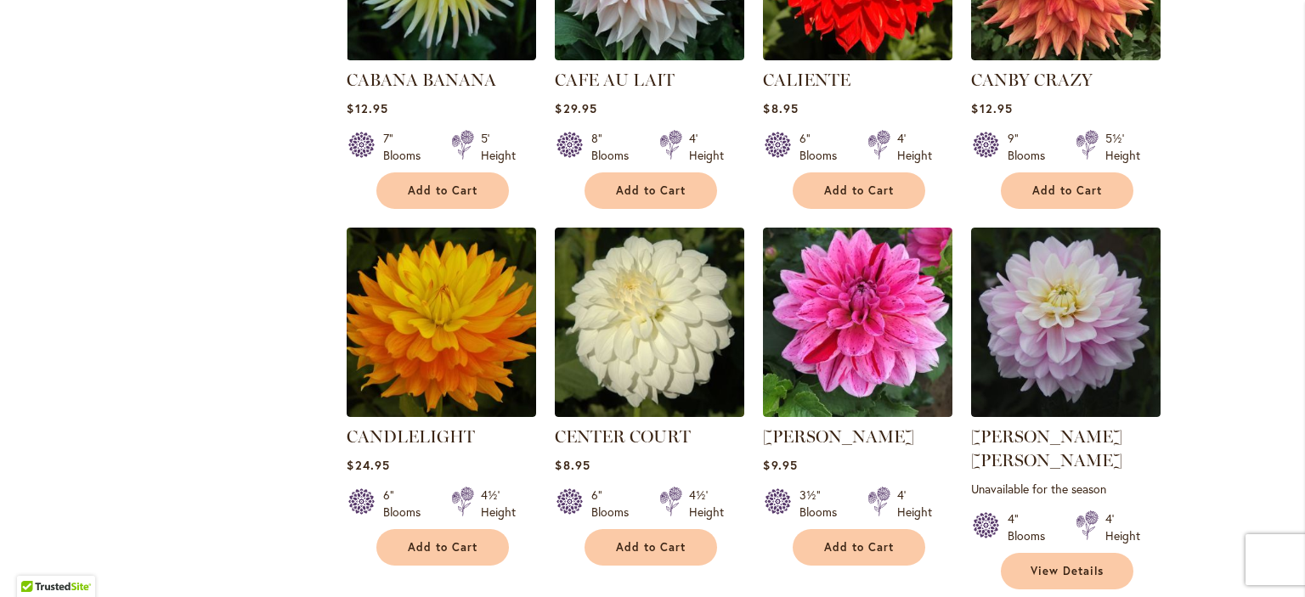
scroll to position [5620, 0]
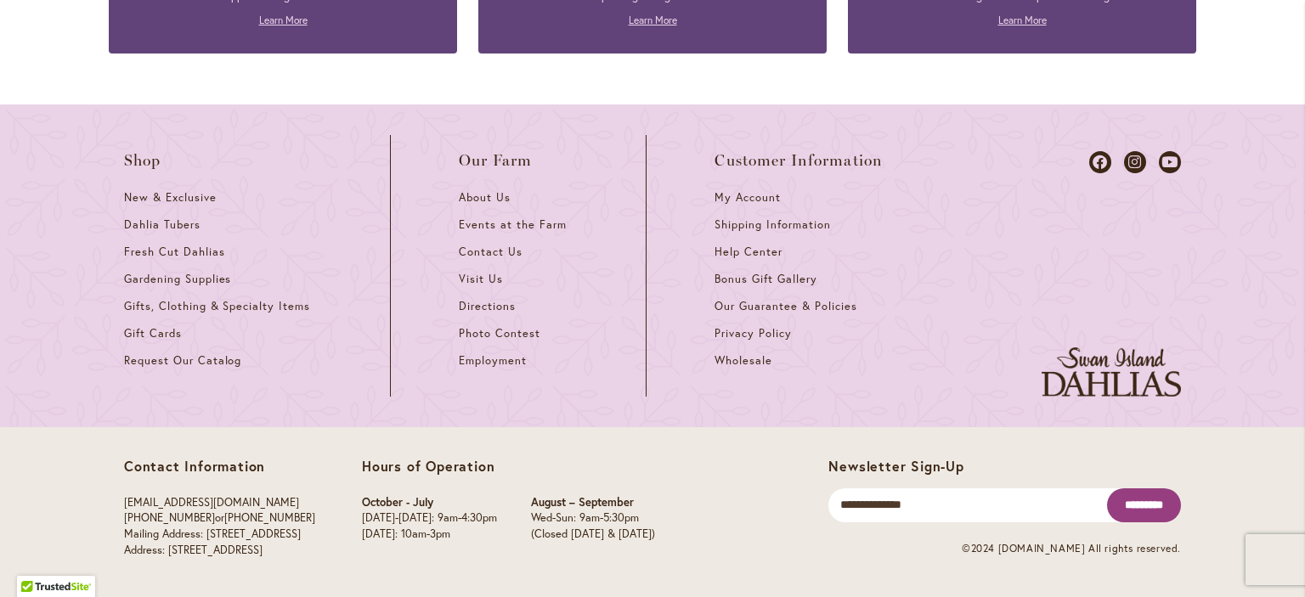
scroll to position [6672, 0]
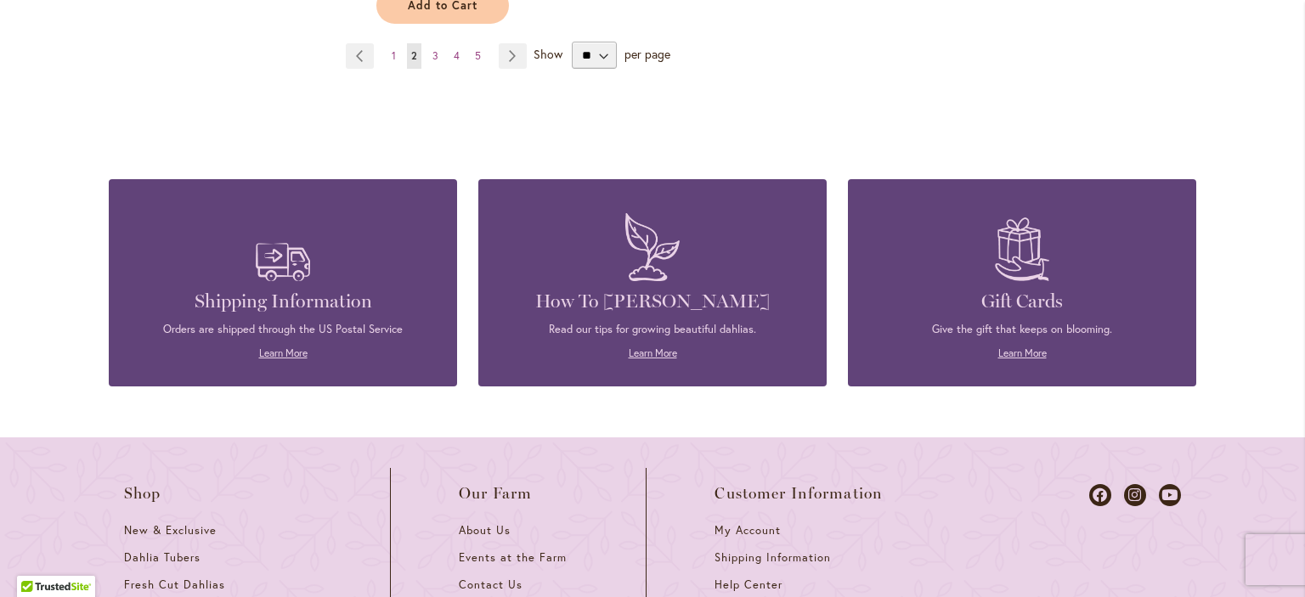
scroll to position [6339, 0]
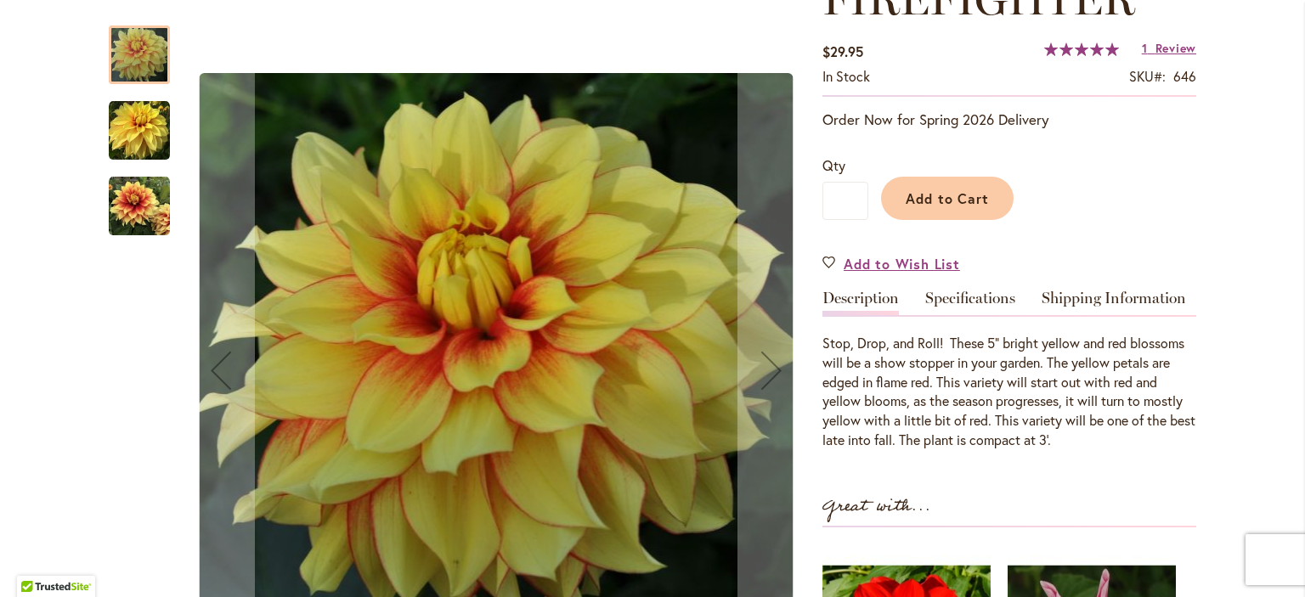
scroll to position [279, 0]
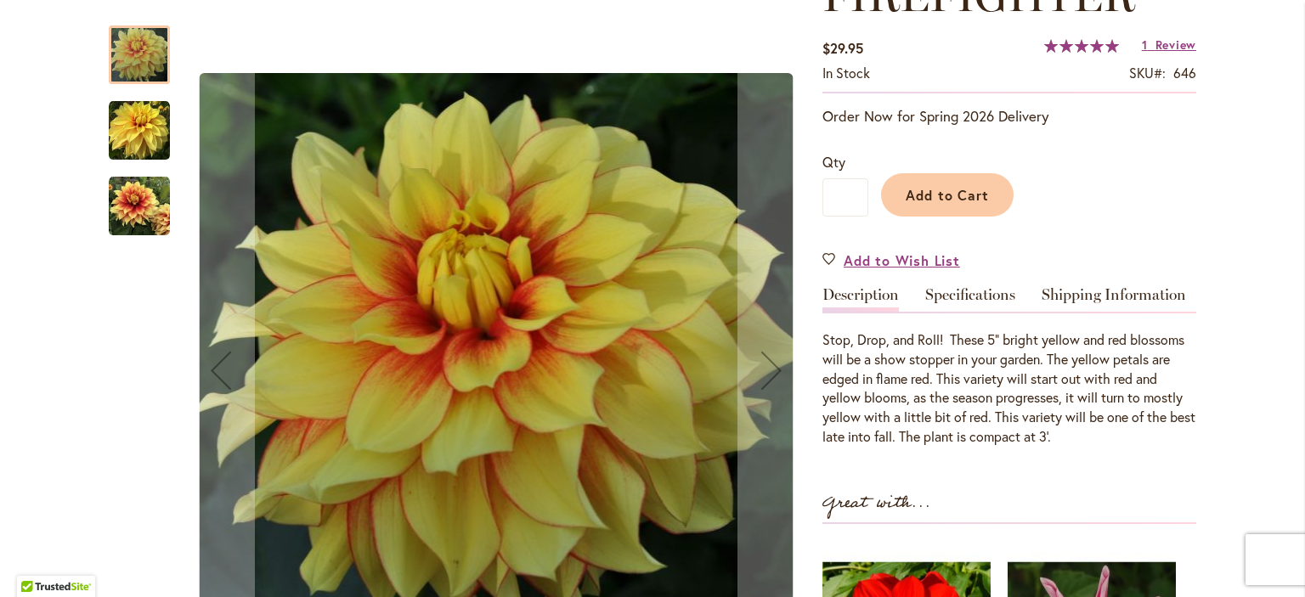
click at [128, 200] on img "FIREFIGHTER" at bounding box center [139, 206] width 61 height 61
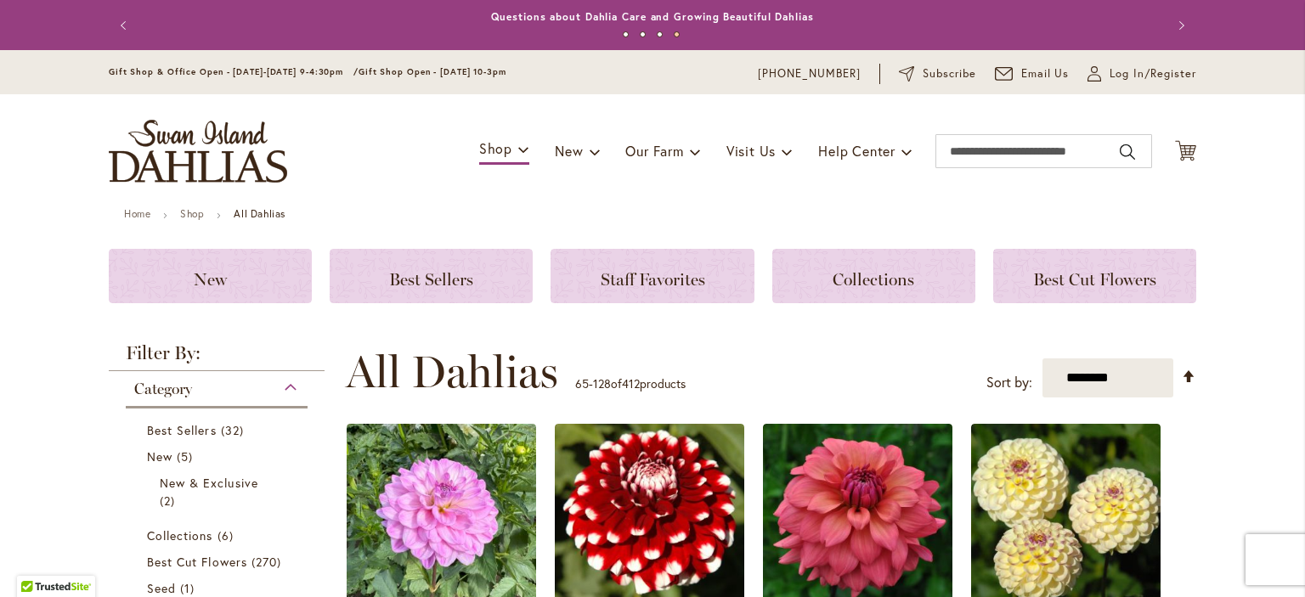
click at [212, 158] on img "store logo" at bounding box center [198, 151] width 178 height 63
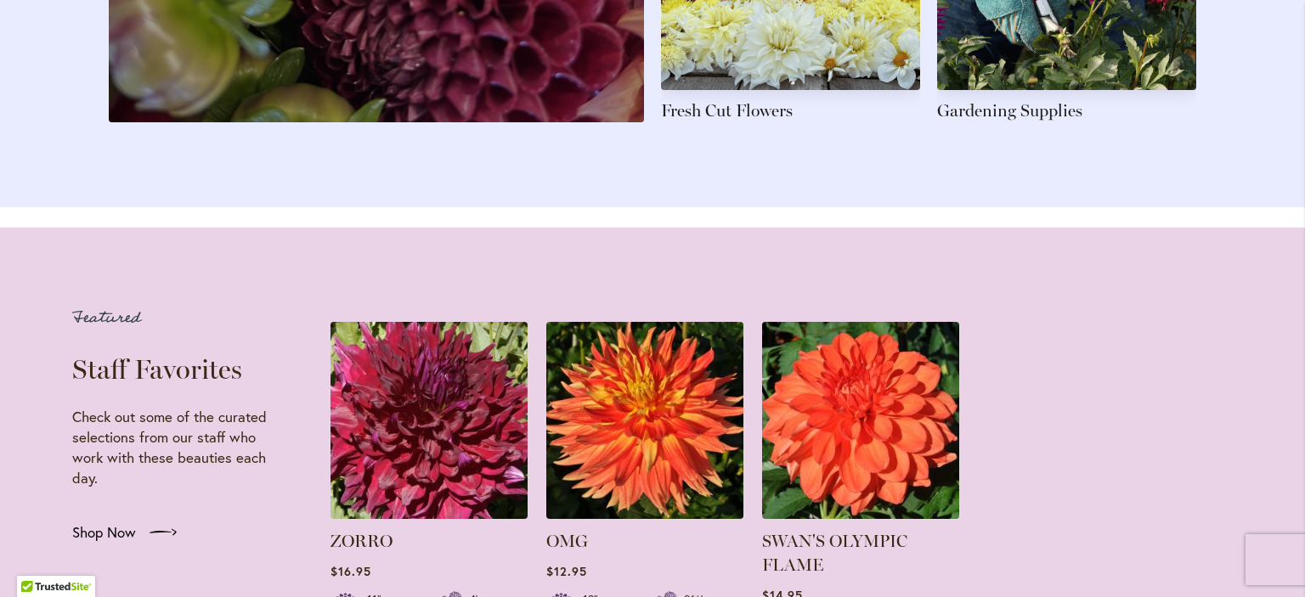
scroll to position [3138, 0]
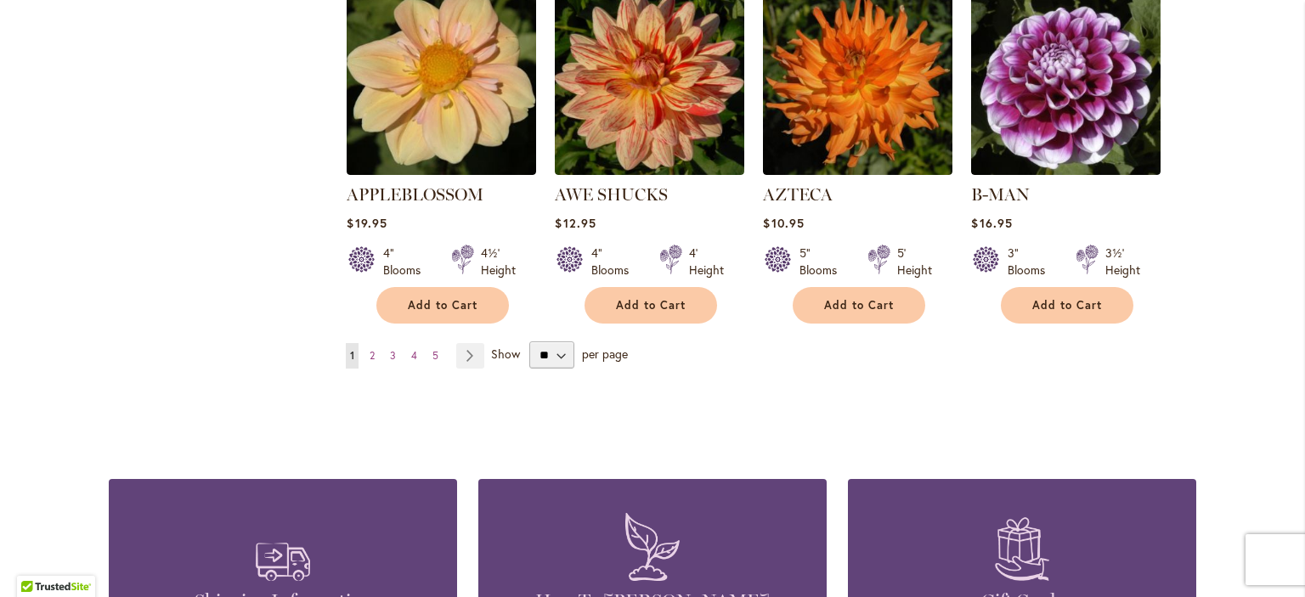
scroll to position [1546, 0]
